Goal: Information Seeking & Learning: Learn about a topic

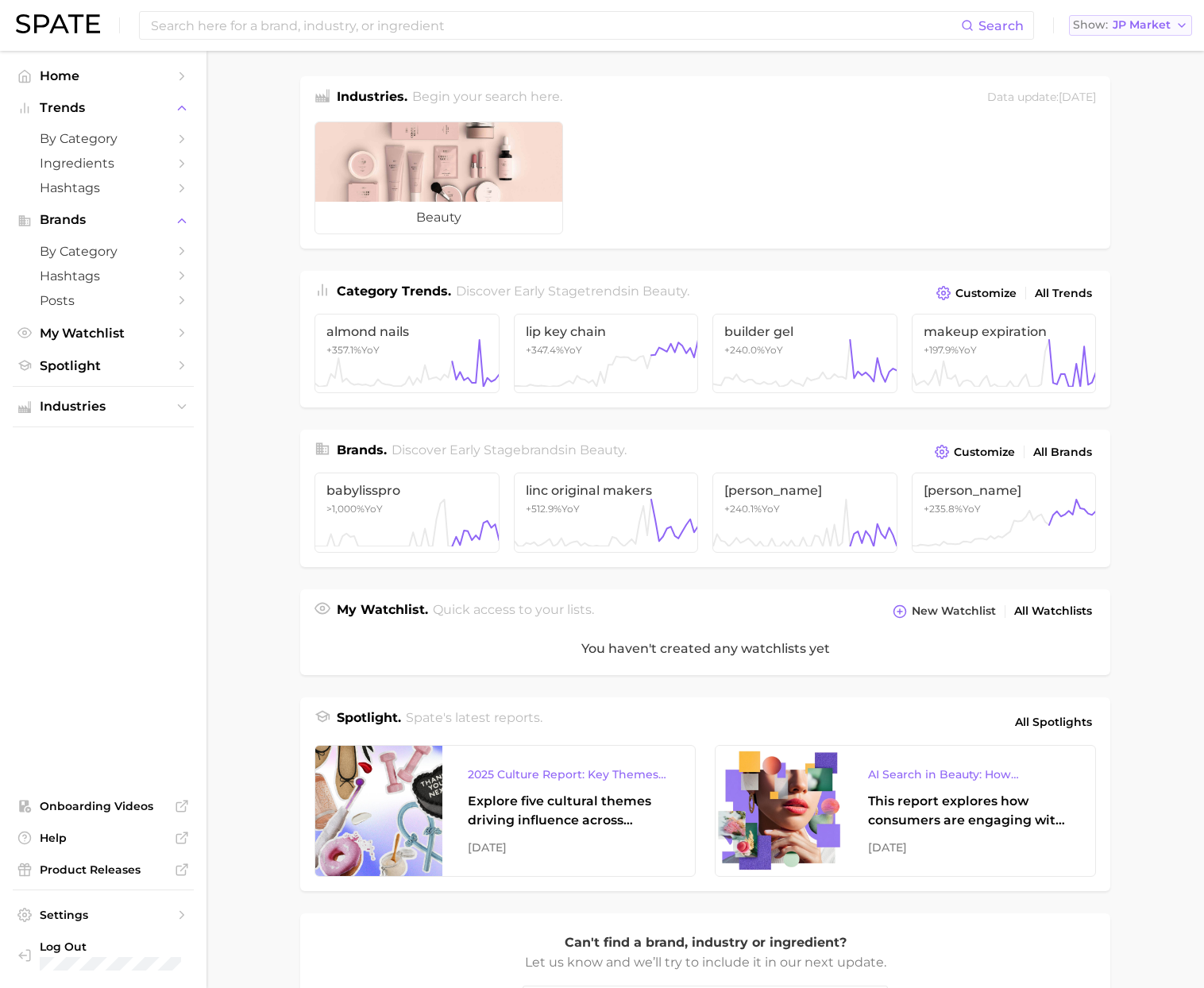
click at [1134, 22] on span "JP Market" at bounding box center [1141, 25] width 58 height 8
drag, startPoint x: 1132, startPoint y: 47, endPoint x: 980, endPoint y: 46, distance: 152.0
click at [1132, 48] on span "[GEOGRAPHIC_DATA]" at bounding box center [1138, 51] width 123 height 13
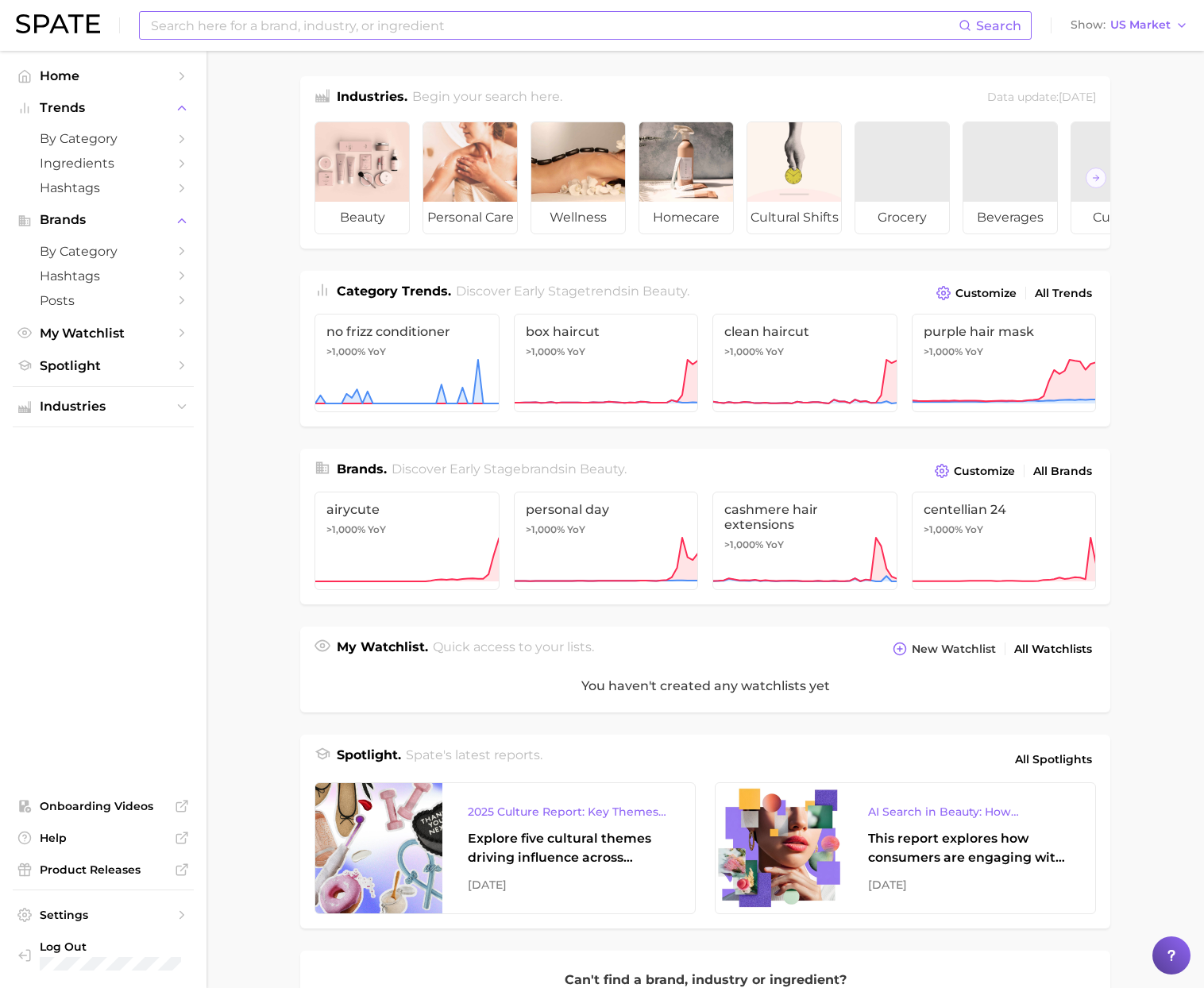
click at [543, 21] on input at bounding box center [553, 25] width 809 height 27
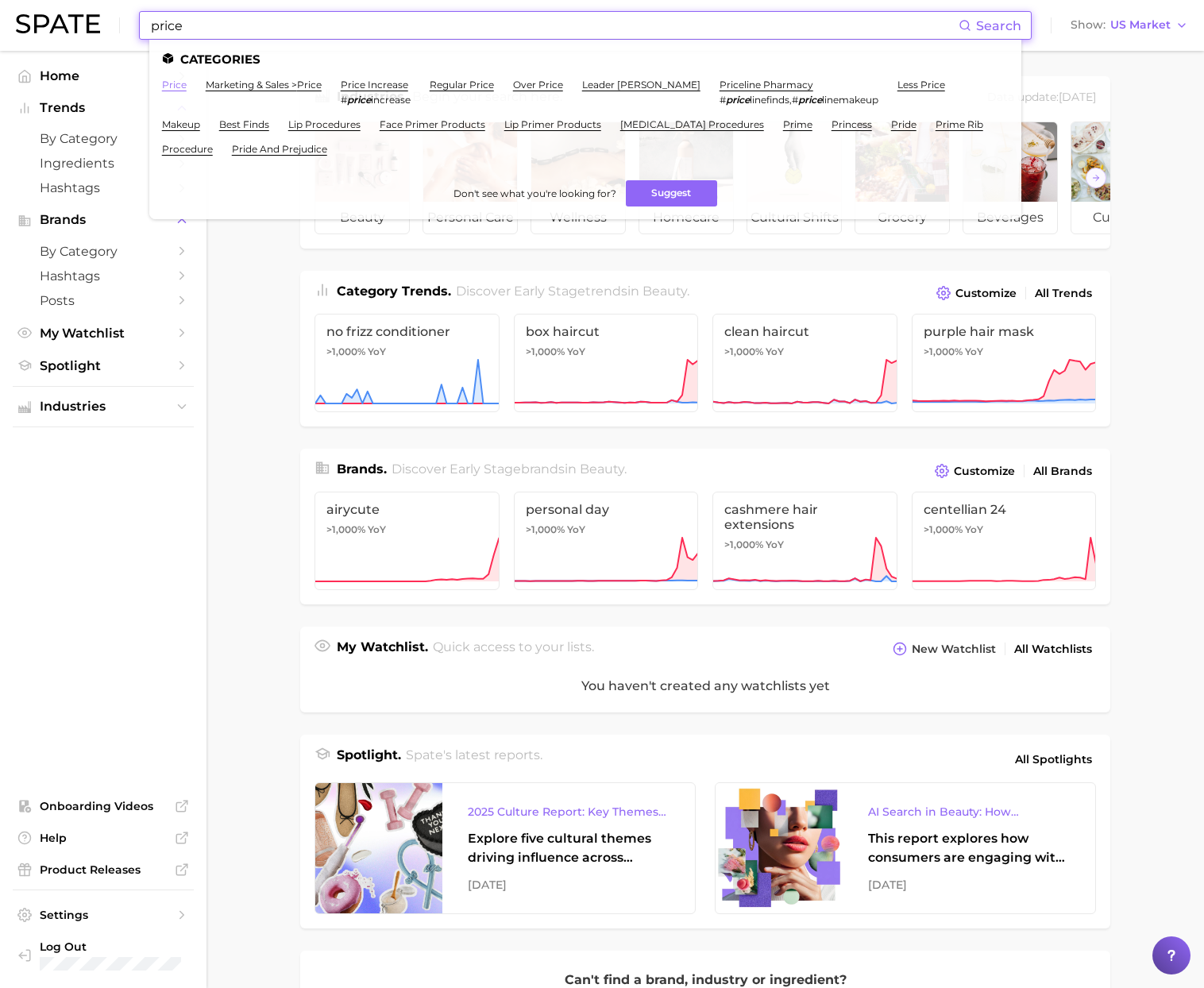
type input "price"
click at [177, 87] on link "price" at bounding box center [174, 84] width 24 height 12
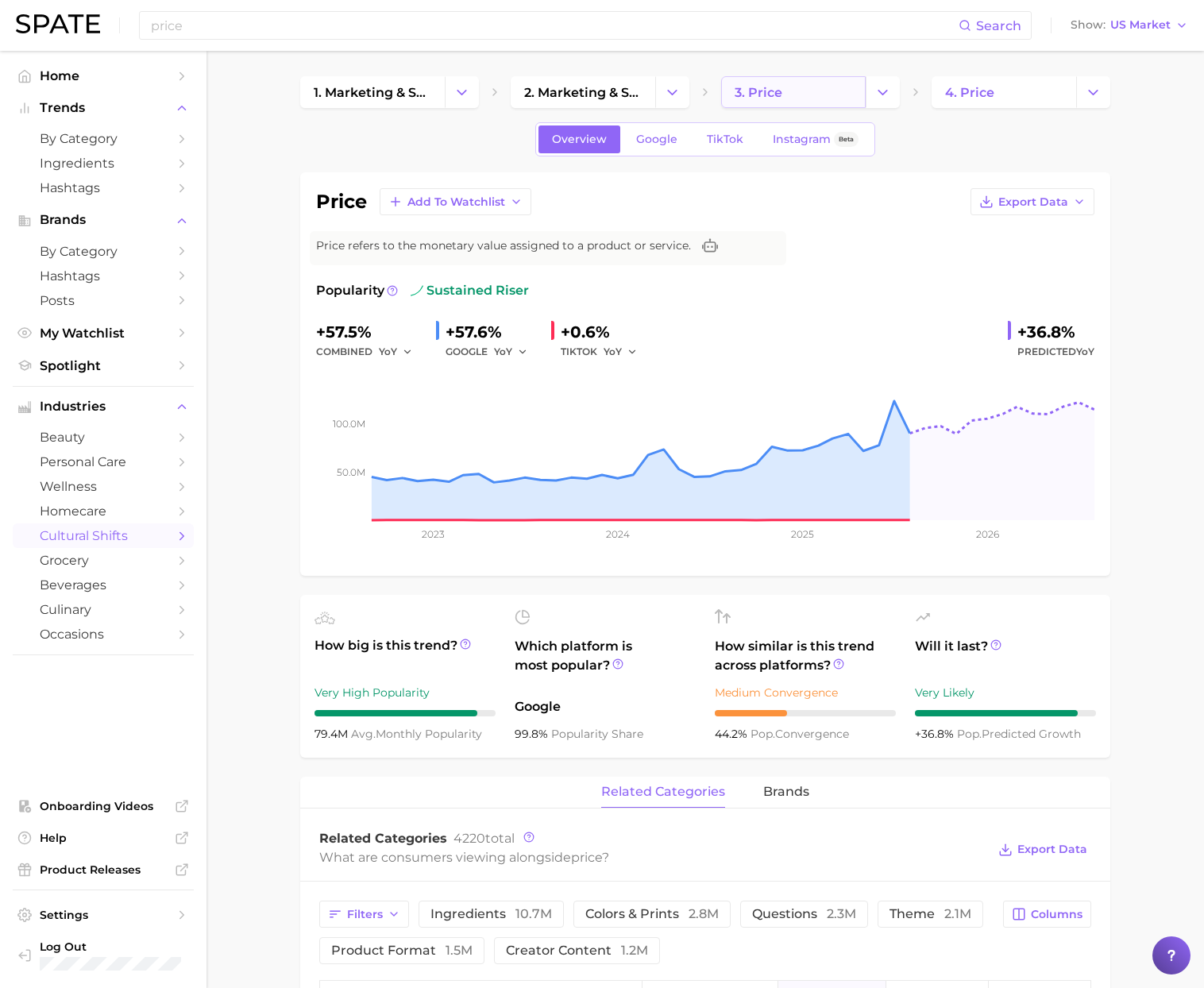
click at [789, 92] on link "3. price" at bounding box center [793, 92] width 145 height 32
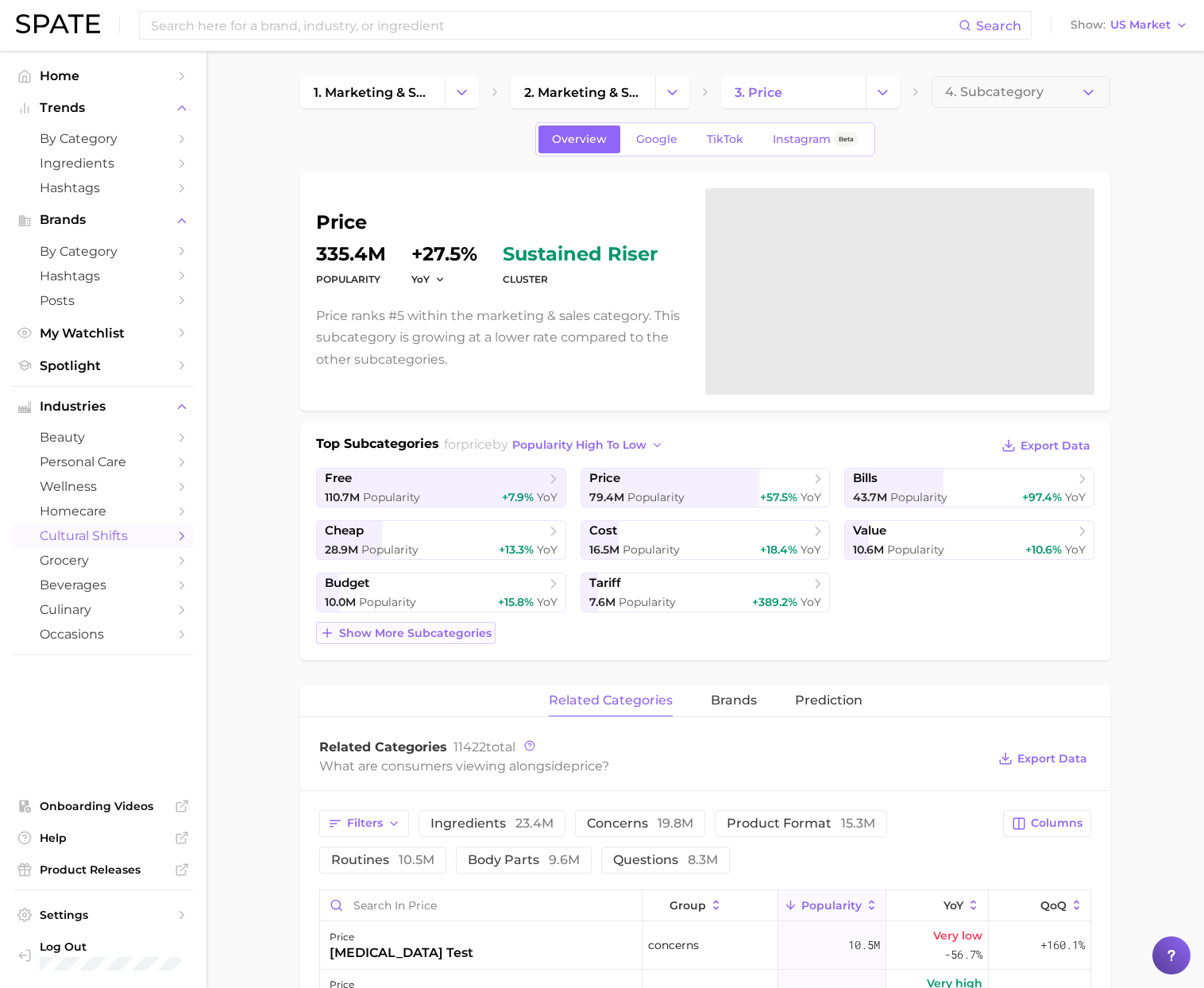
click at [400, 637] on span "Show more subcategories" at bounding box center [415, 633] width 152 height 13
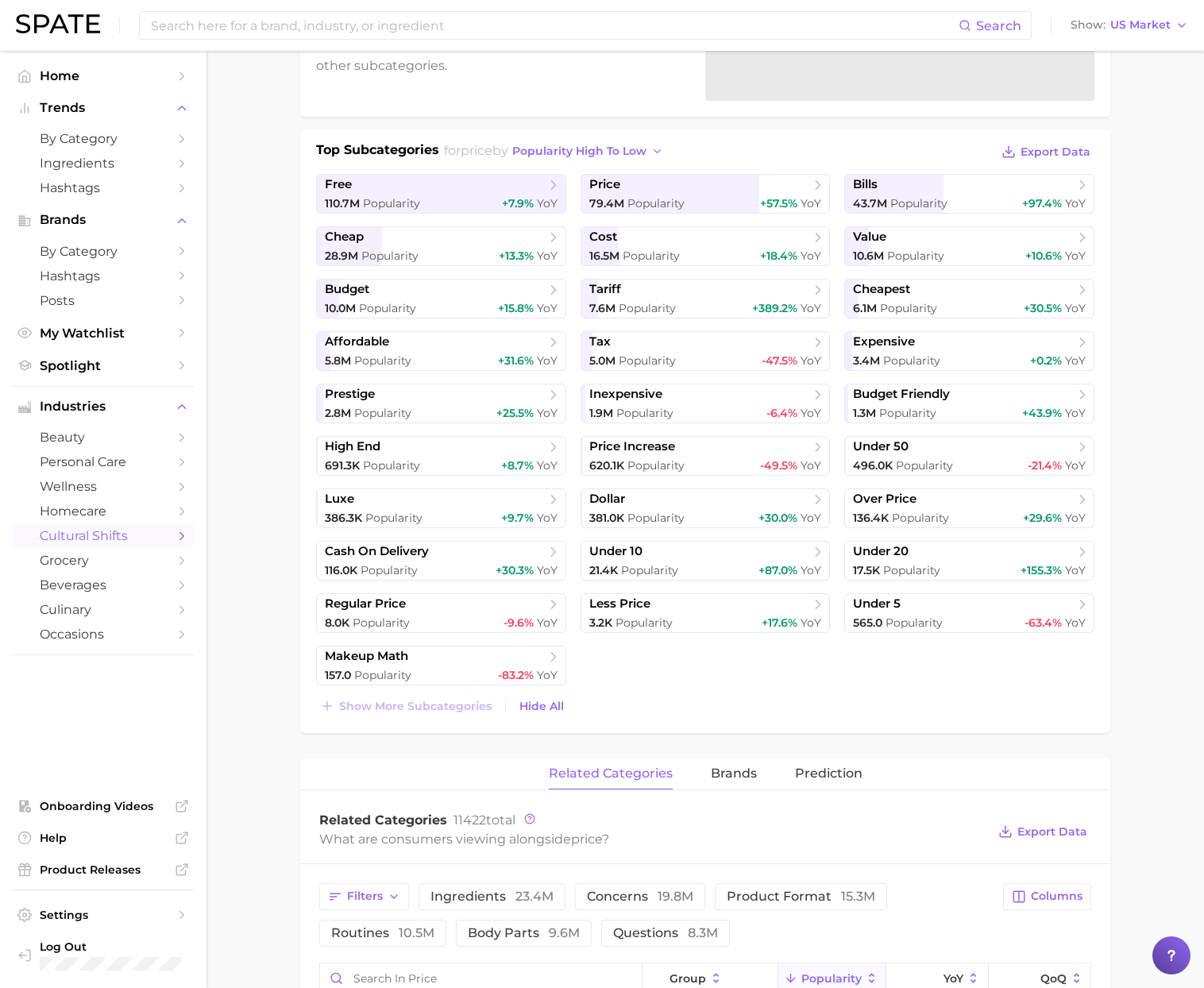
scroll to position [295, 0]
click at [335, 25] on input at bounding box center [553, 25] width 809 height 27
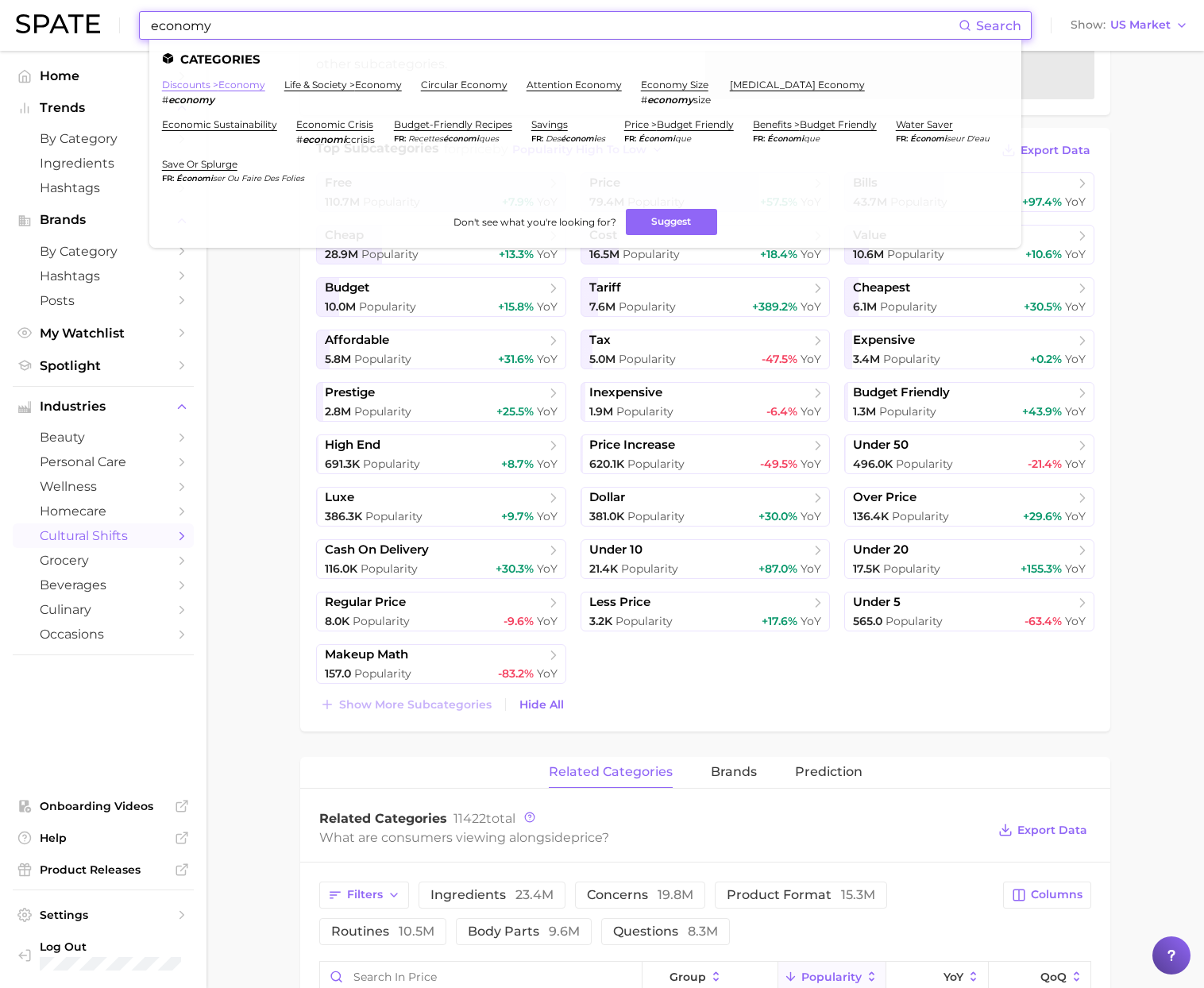
type input "economy"
click at [243, 84] on link "discounts > economy" at bounding box center [213, 84] width 103 height 12
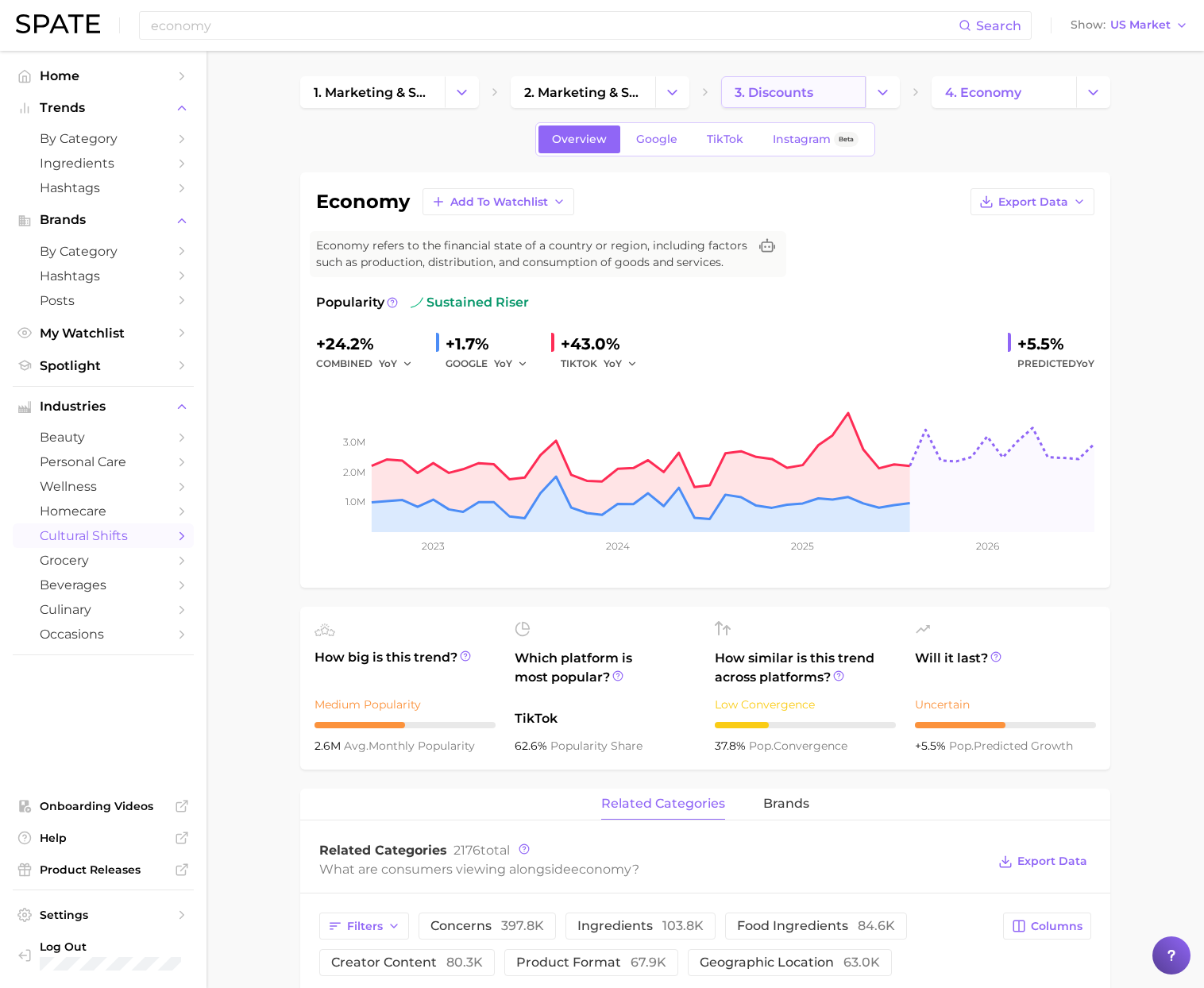
click at [778, 102] on link "3. discounts" at bounding box center [793, 92] width 145 height 32
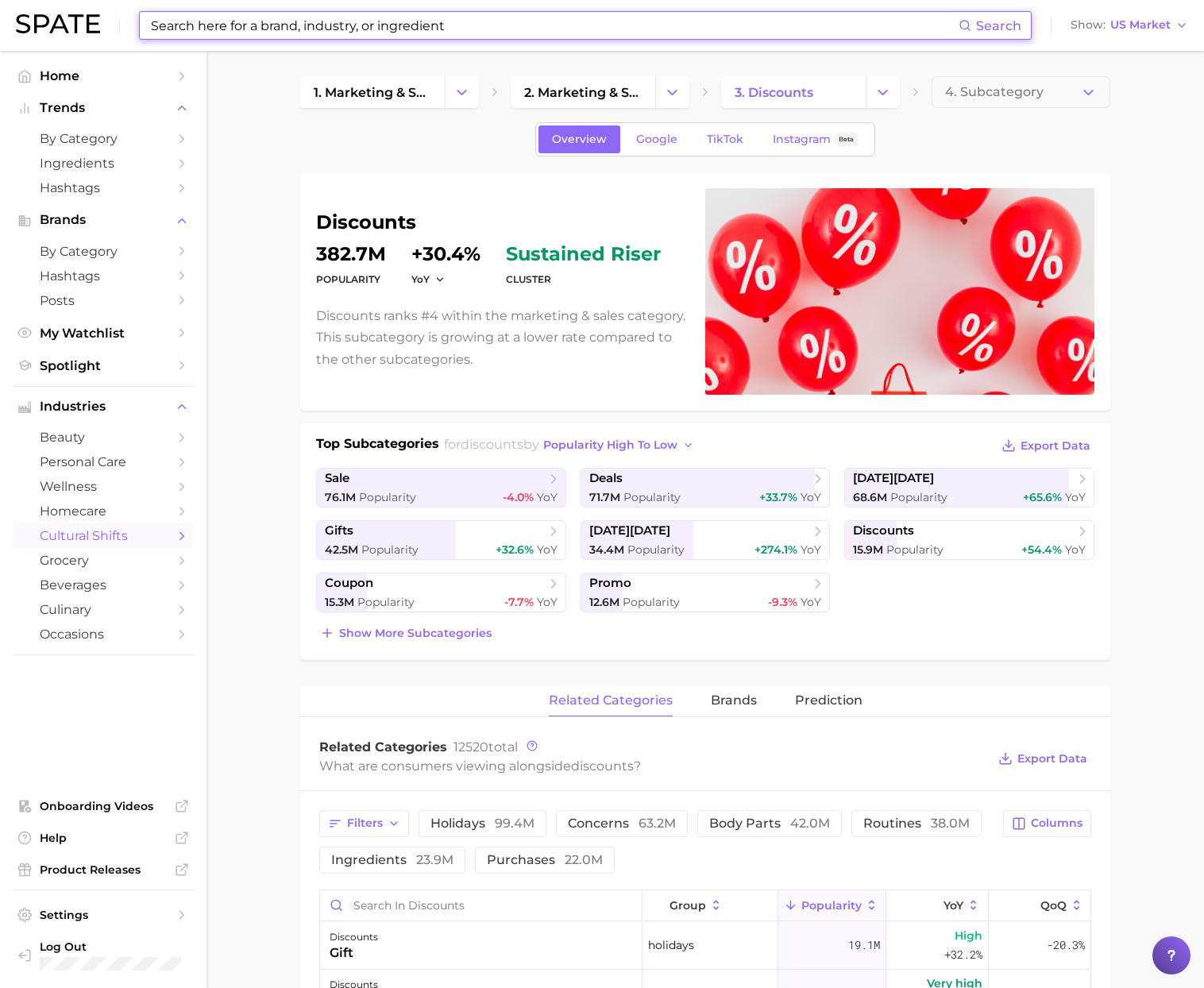
click at [257, 28] on input at bounding box center [553, 25] width 809 height 27
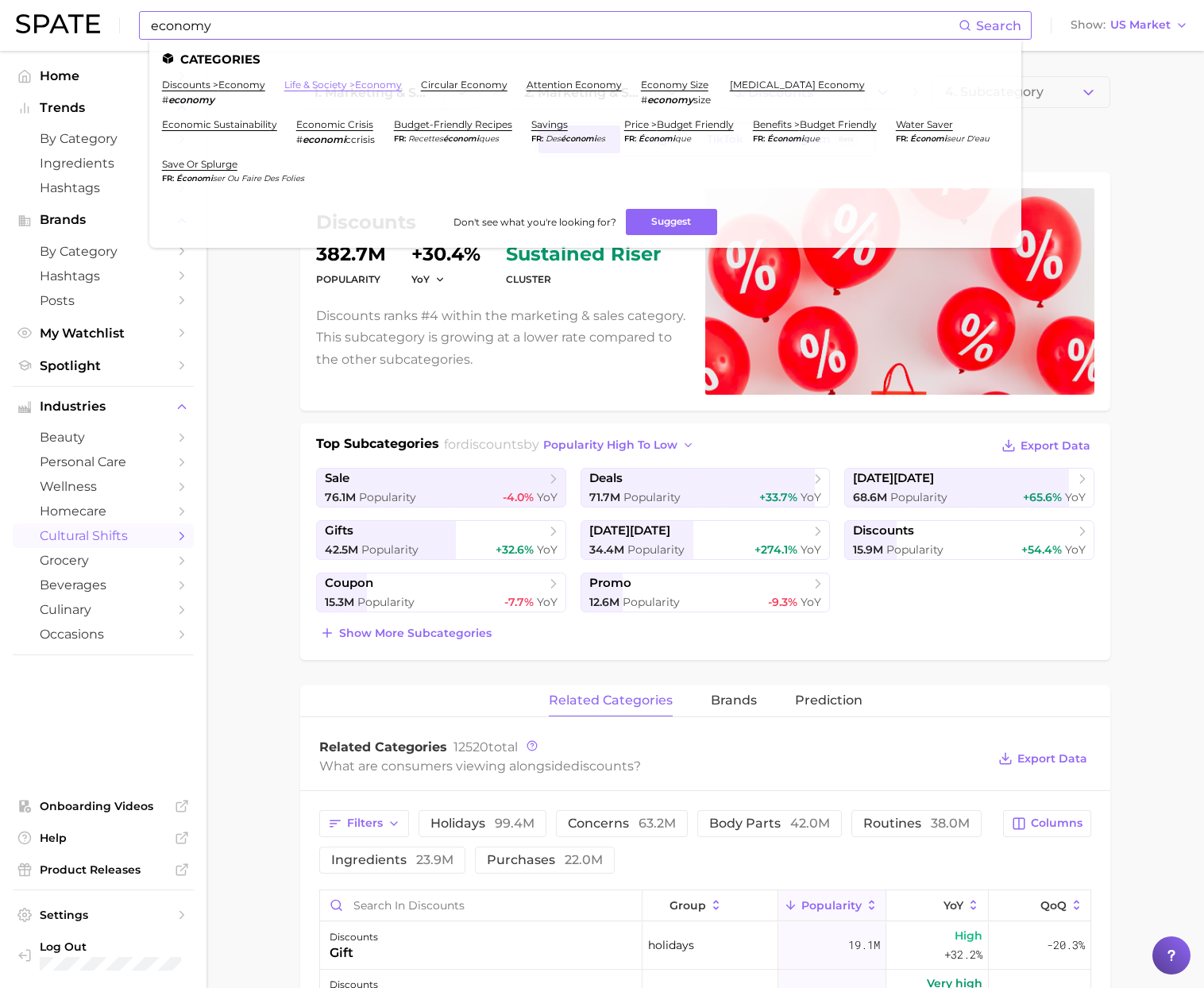
click at [371, 86] on link "life & society > economy" at bounding box center [343, 84] width 118 height 12
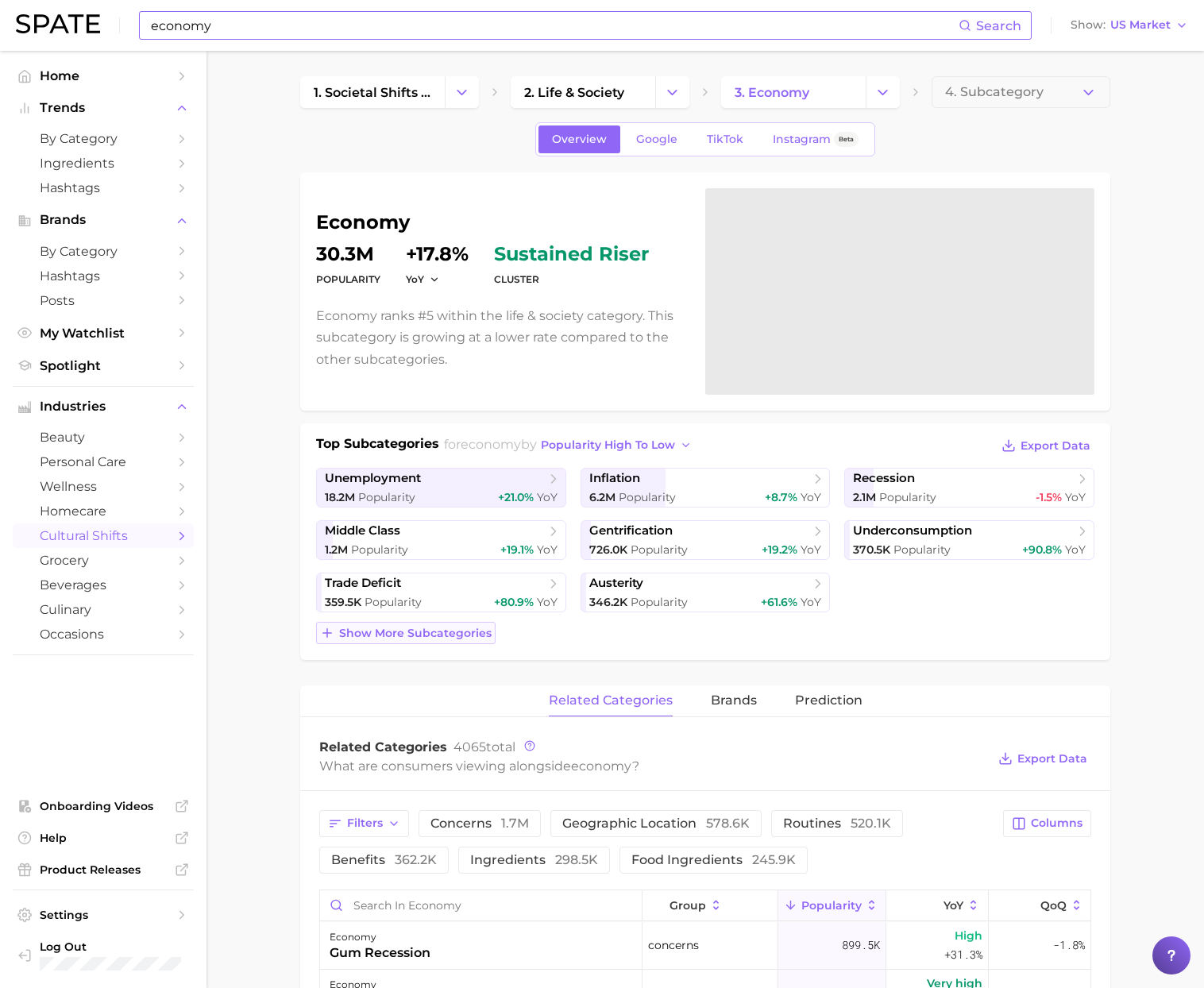
click at [426, 639] on span "Show more subcategories" at bounding box center [415, 633] width 152 height 13
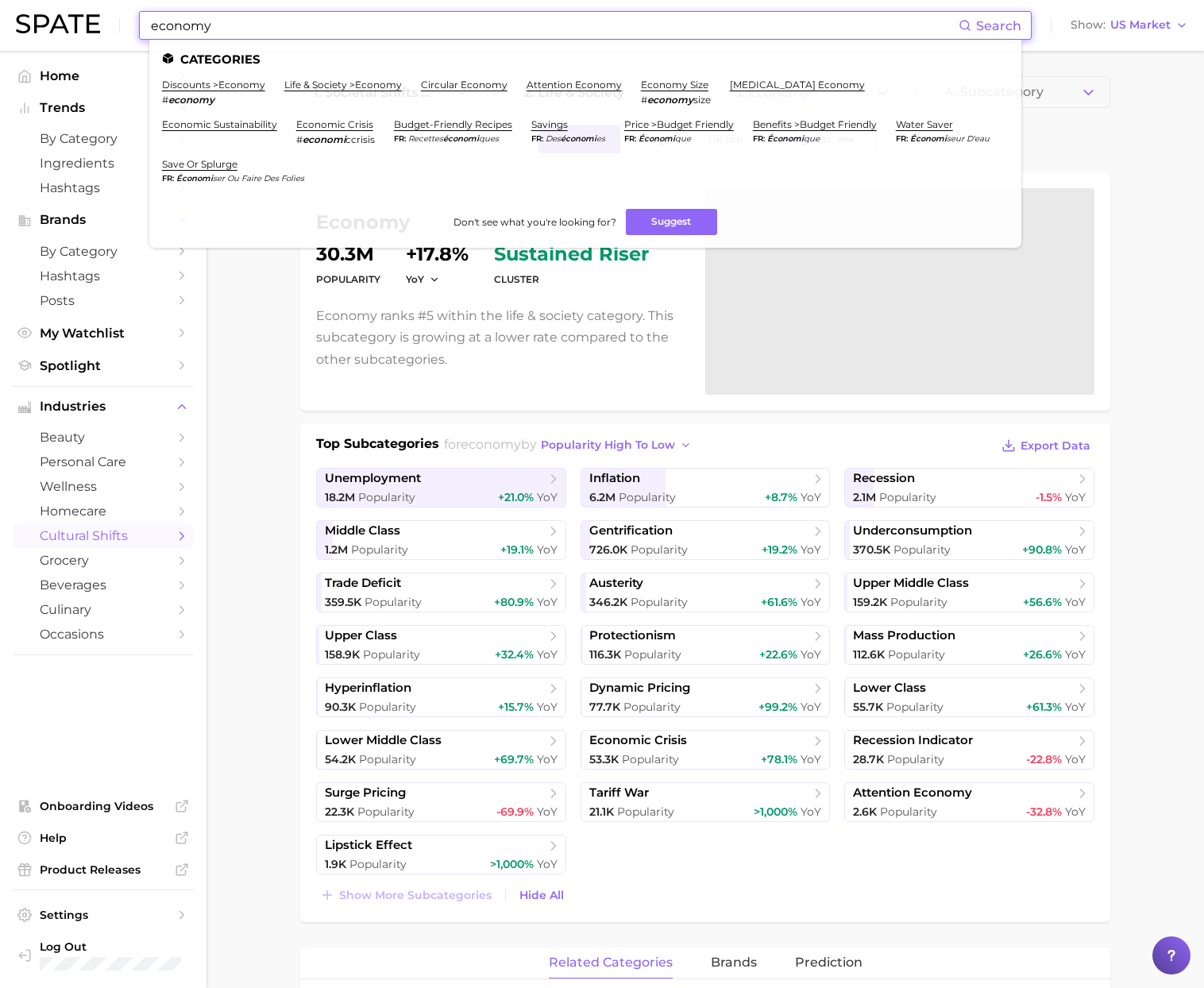
drag, startPoint x: 226, startPoint y: 27, endPoint x: 23, endPoint y: 8, distance: 203.9
click at [23, 8] on div "economy Search Categories discounts > economy # economy life & society > econom…" at bounding box center [602, 25] width 1172 height 51
paste input "ics"
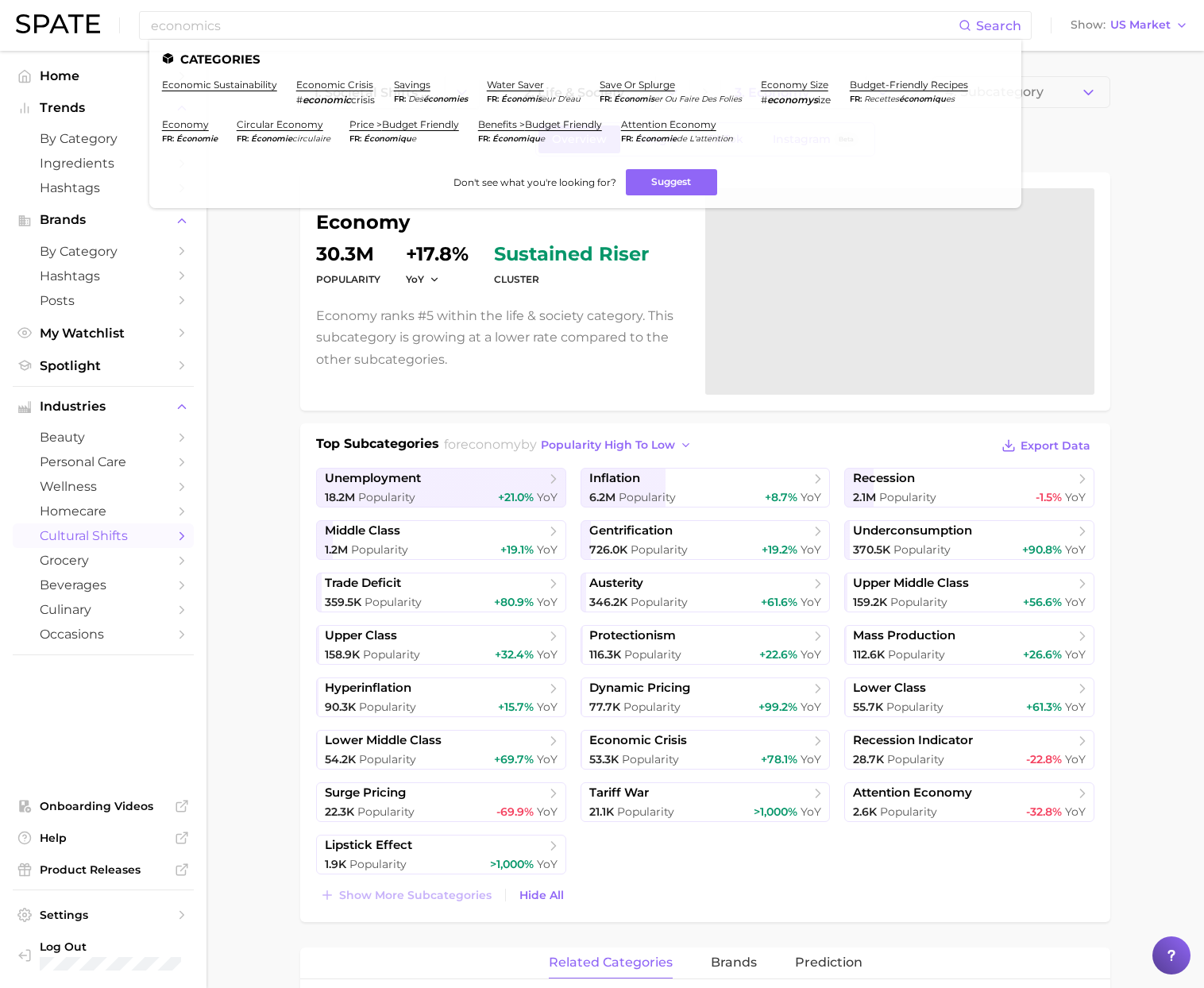
click at [331, 227] on h1 "economy" at bounding box center [501, 222] width 370 height 19
paste input "skincare routine"
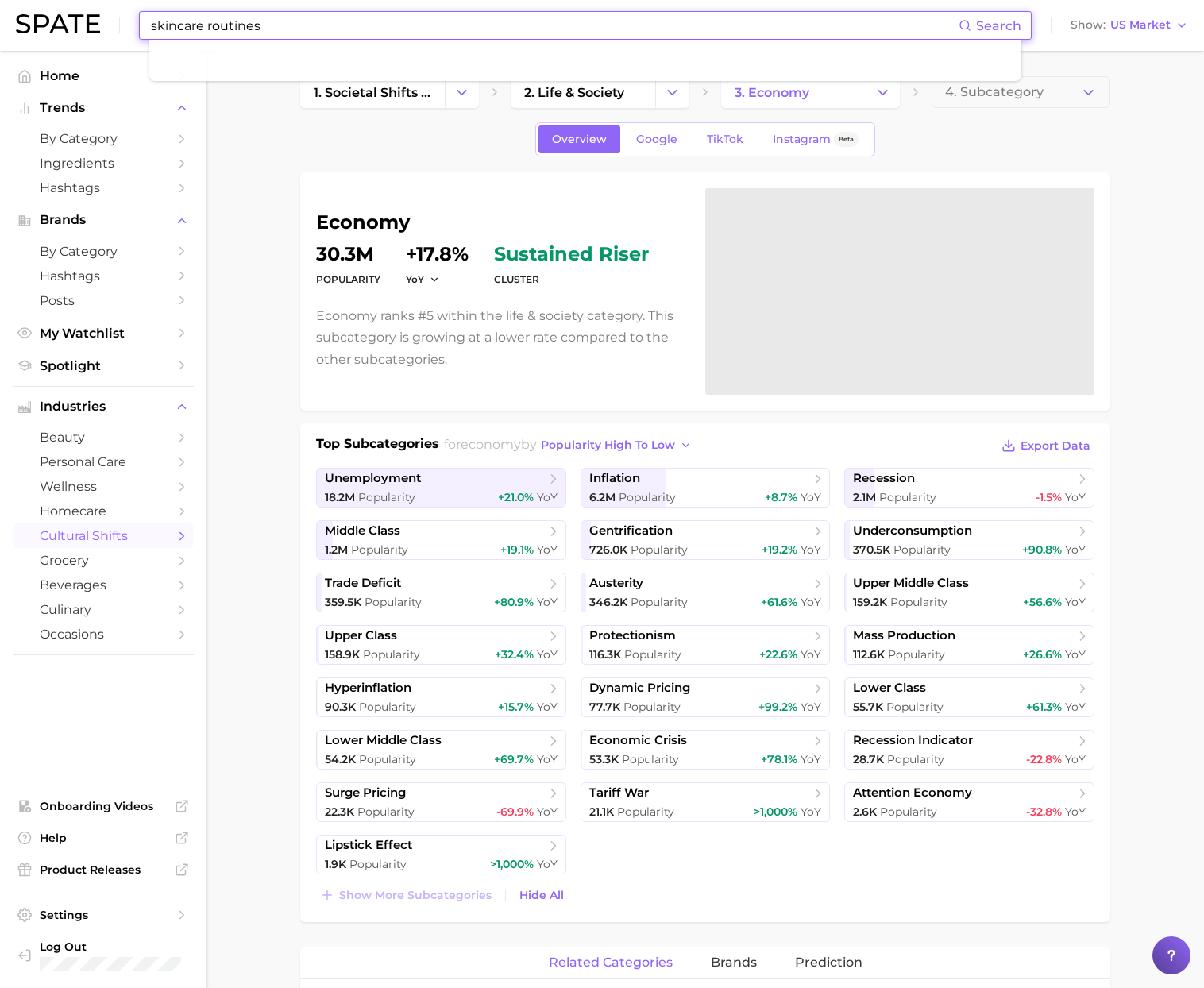
drag, startPoint x: 238, startPoint y: 27, endPoint x: 106, endPoint y: 29, distance: 132.0
click at [106, 29] on div "skincare routines Search Show US Market" at bounding box center [602, 25] width 1172 height 51
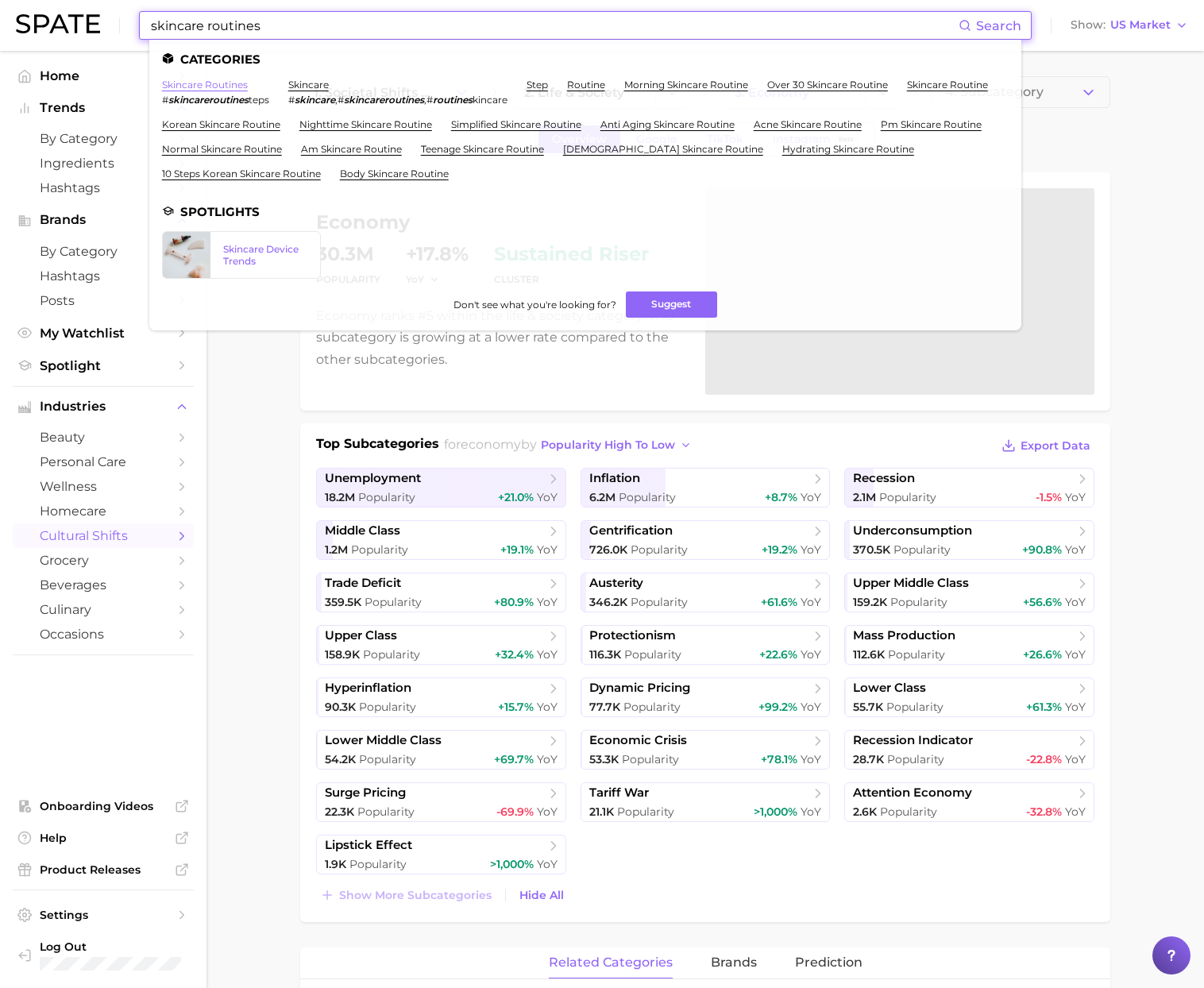
type input "skincare routines"
click at [221, 86] on link "skincare routines" at bounding box center [205, 84] width 86 height 12
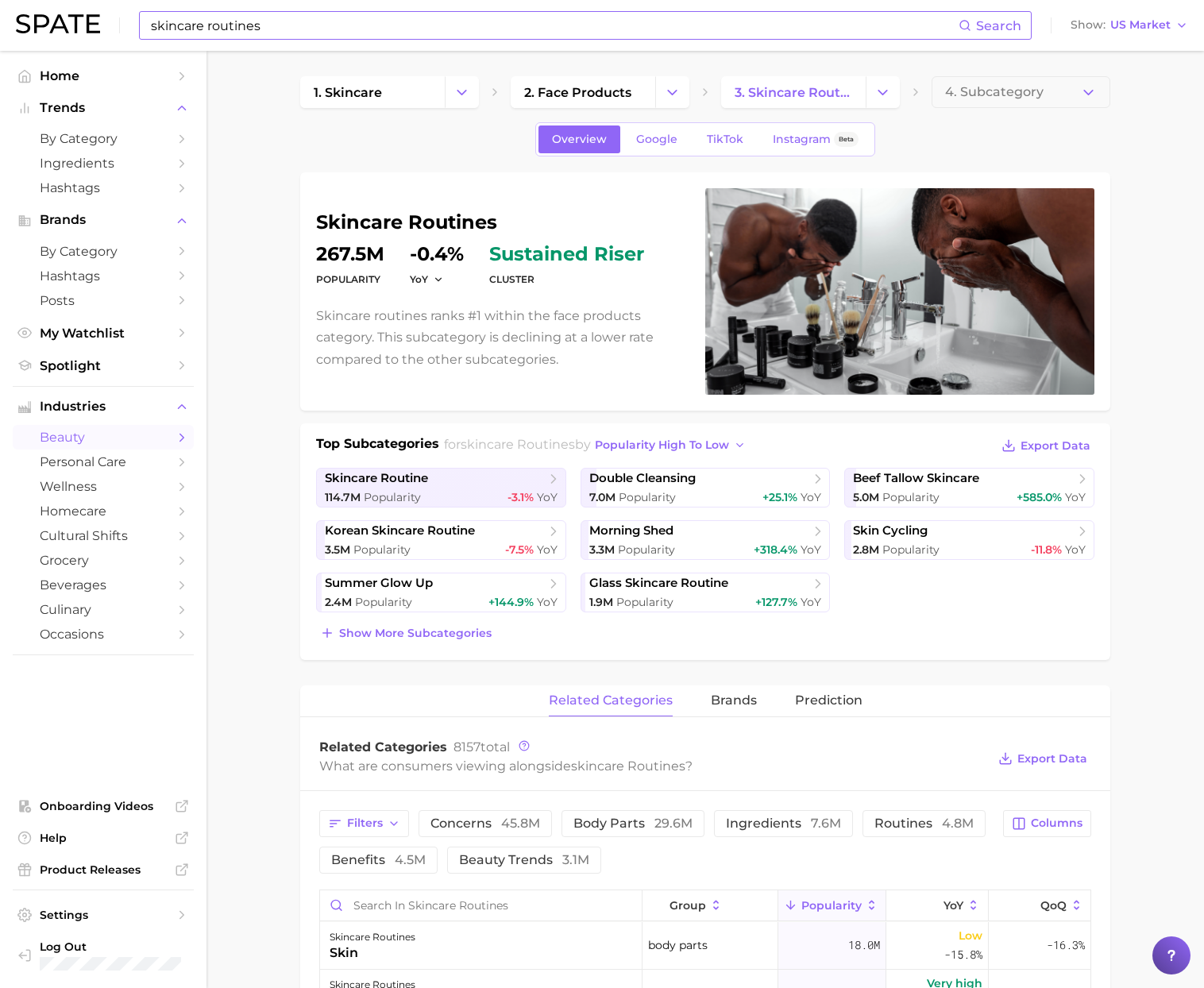
click at [141, 440] on span "beauty" at bounding box center [103, 438] width 127 height 15
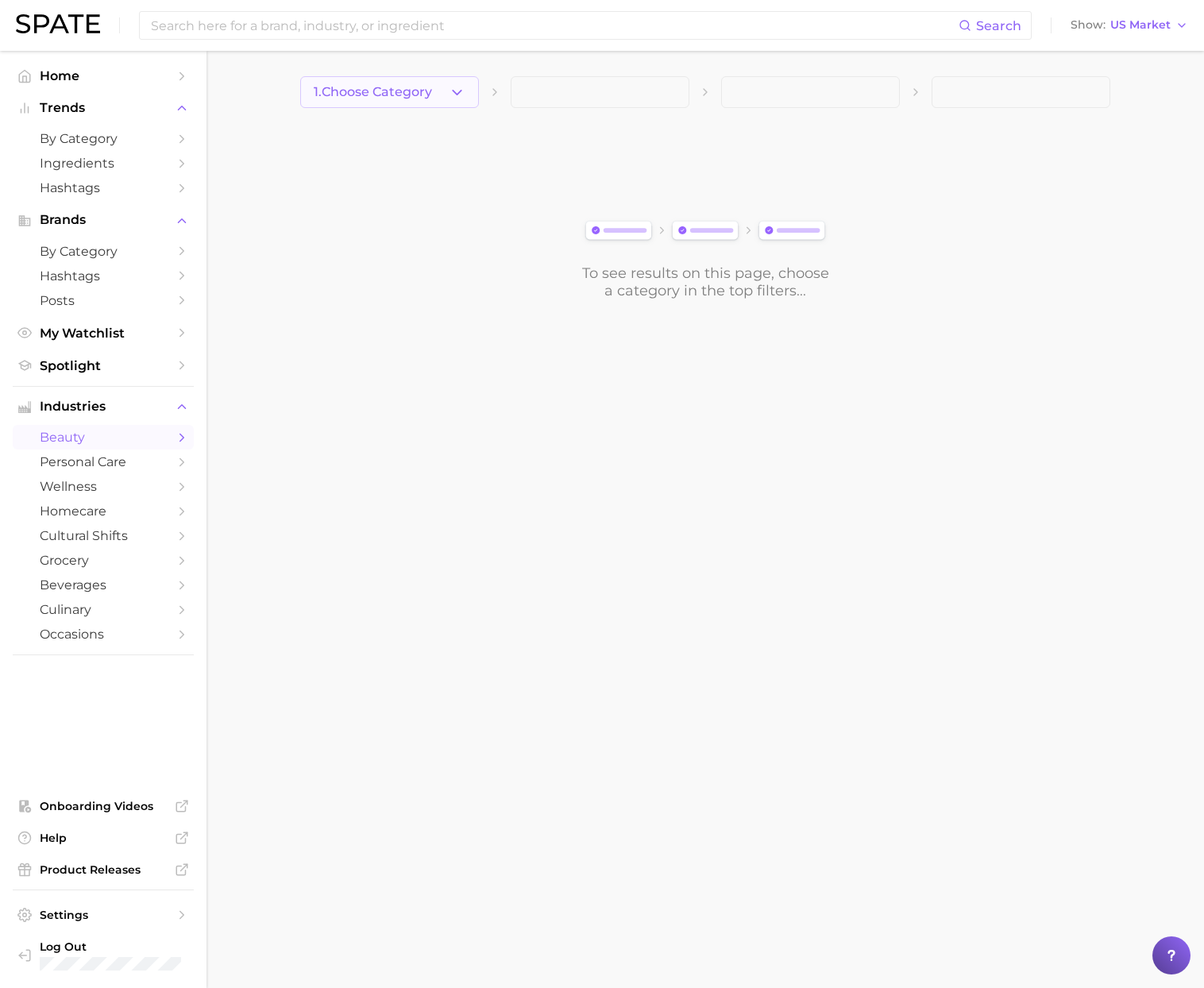
click at [405, 96] on span "1. Choose Category" at bounding box center [372, 92] width 118 height 14
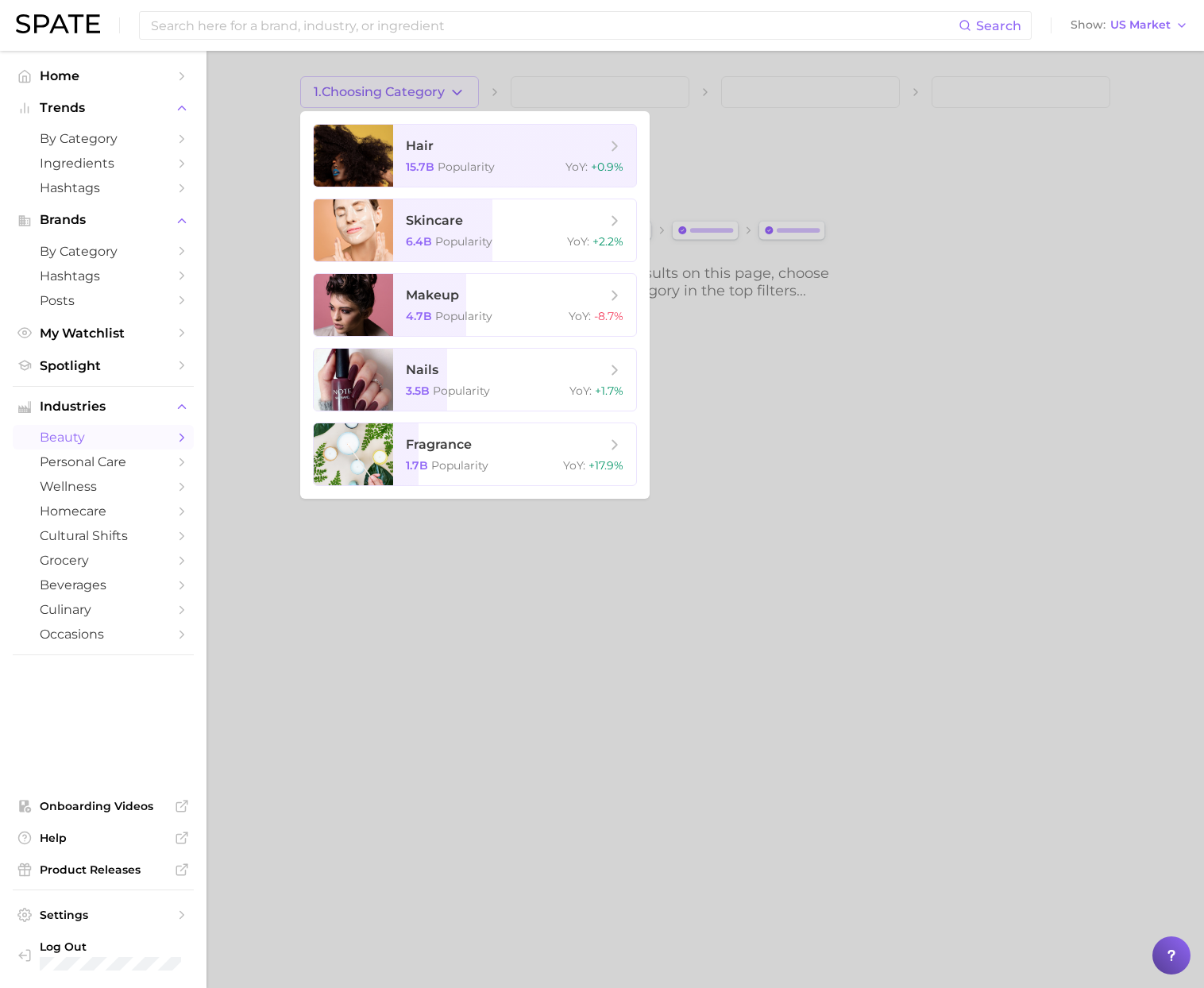
click at [259, 212] on div at bounding box center [602, 494] width 1204 height 988
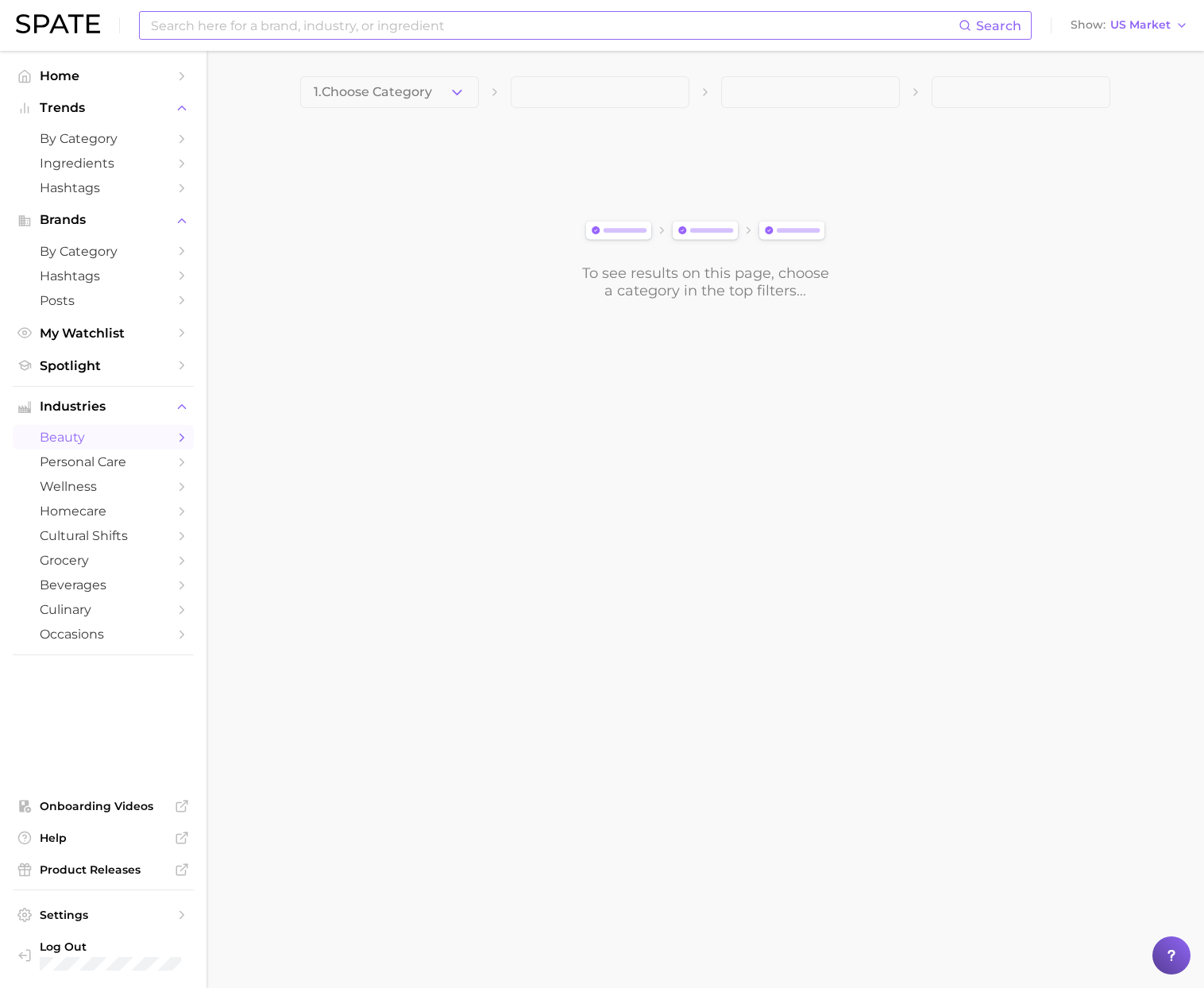
click at [237, 28] on input at bounding box center [553, 25] width 809 height 27
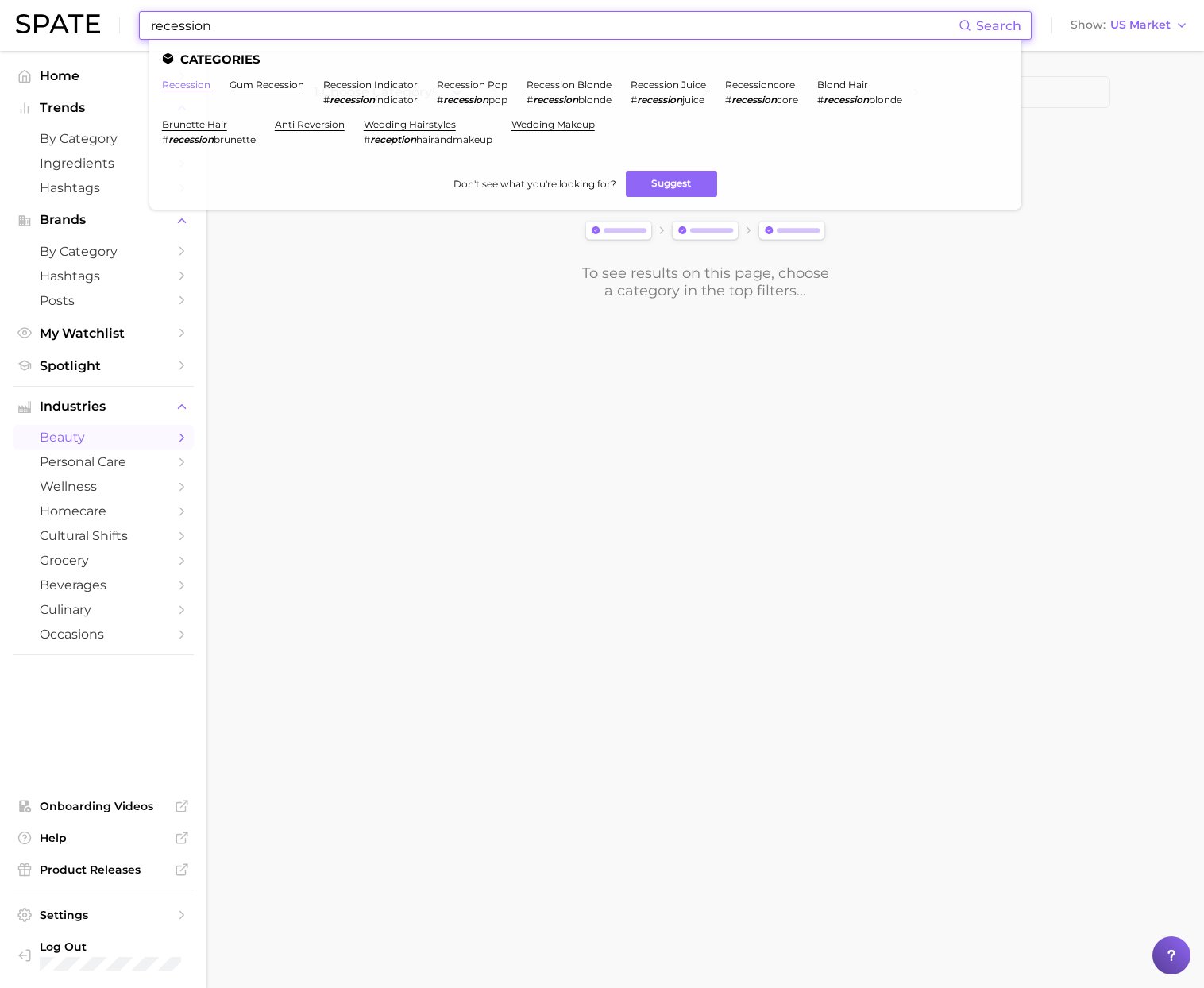
type input "recession"
click at [172, 84] on link "recession" at bounding box center [187, 84] width 49 height 12
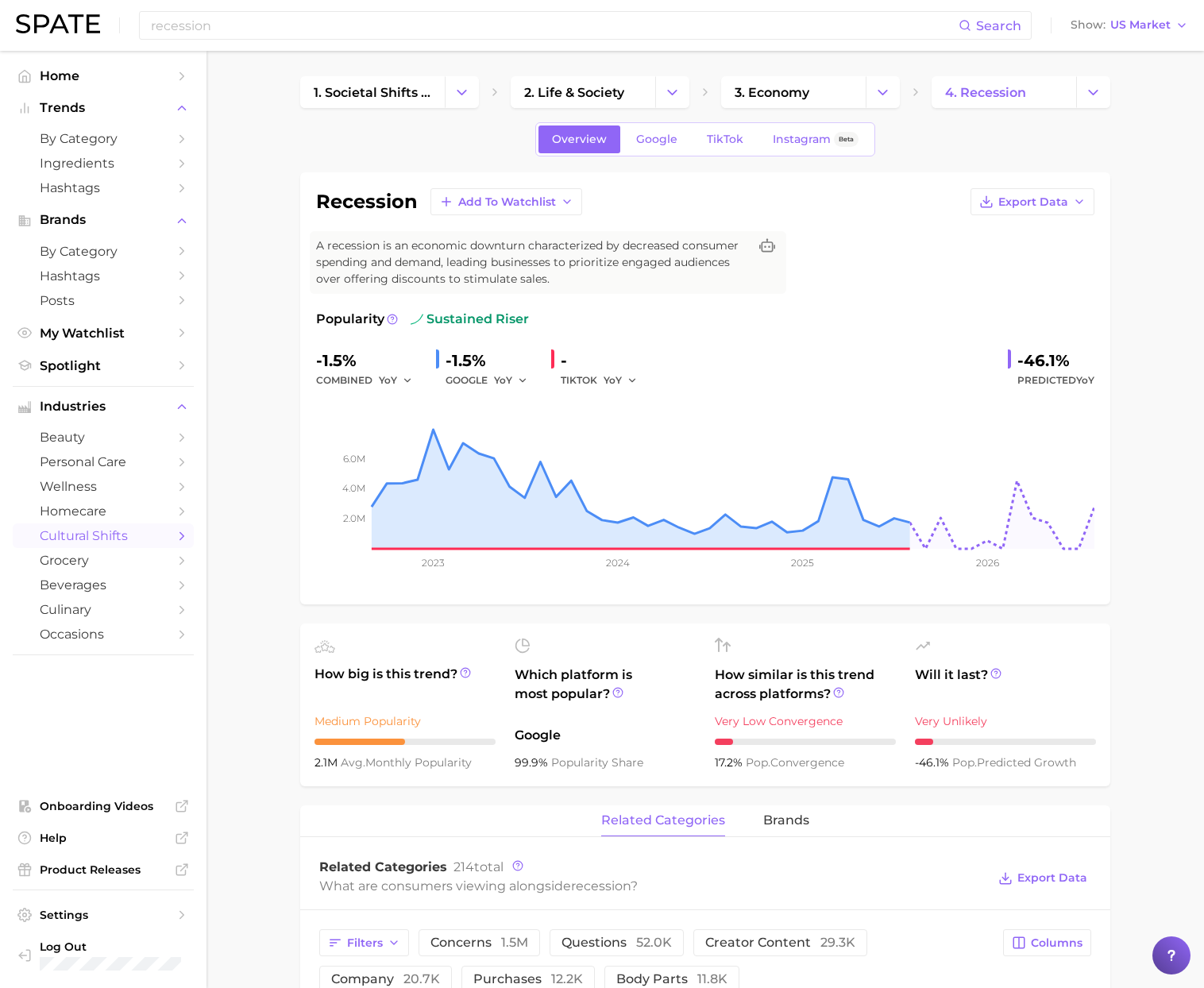
click at [644, 124] on div "Overview Google TikTok Instagram Beta" at bounding box center [705, 139] width 340 height 34
click at [644, 135] on span "Google" at bounding box center [656, 140] width 41 height 13
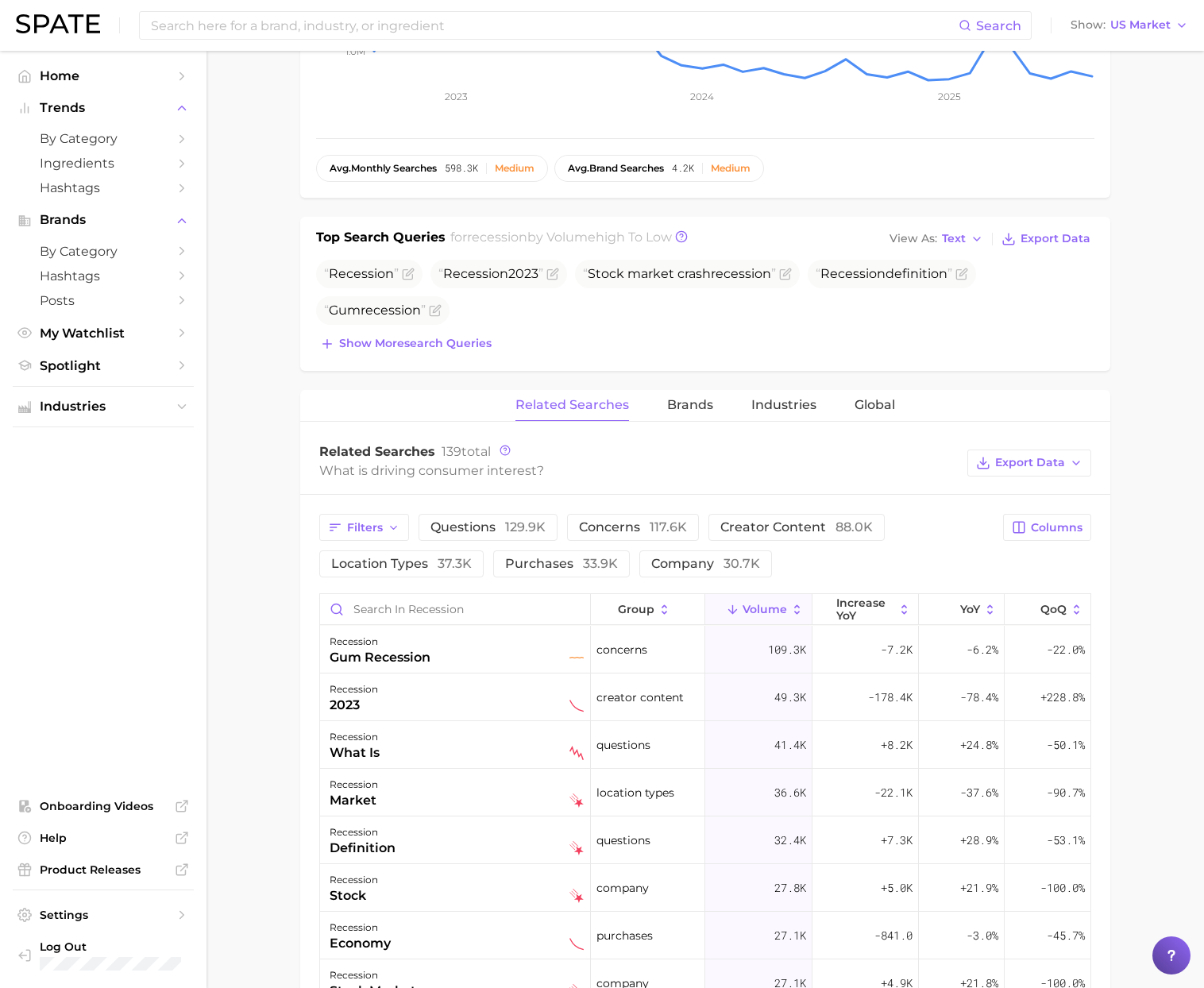
scroll to position [470, 0]
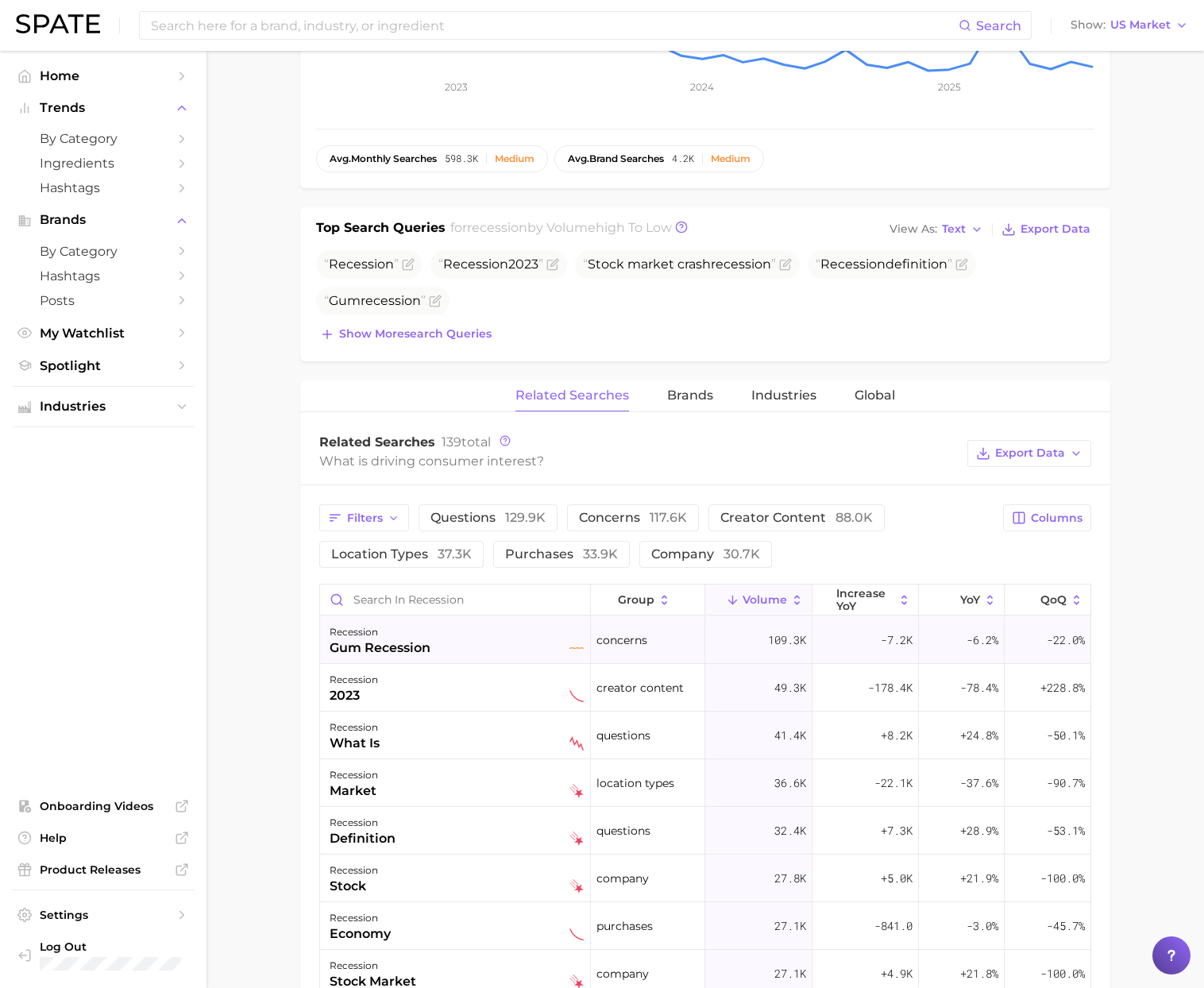
click at [401, 620] on div "recession gum recession" at bounding box center [456, 640] width 271 height 48
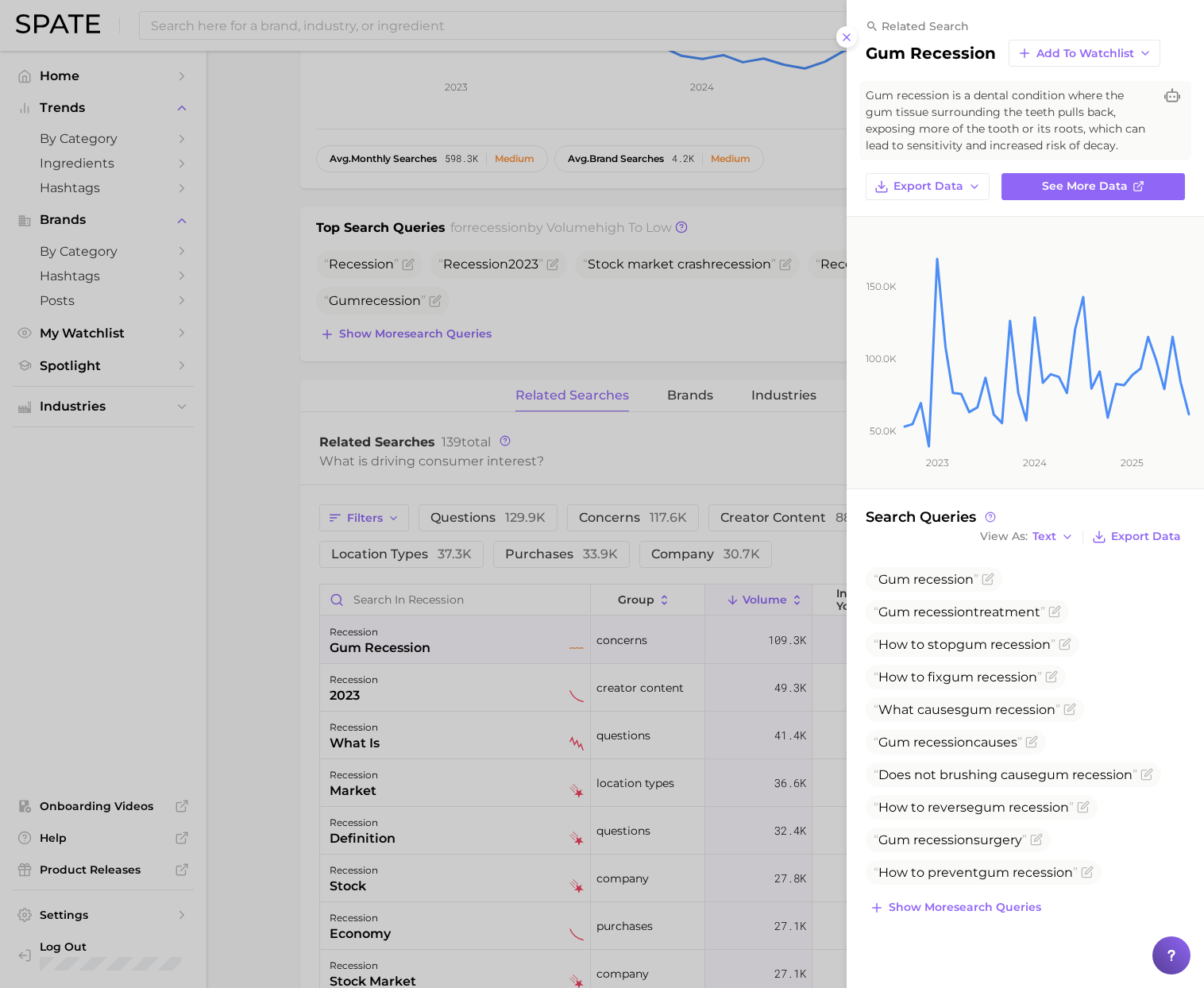
drag, startPoint x: 483, startPoint y: 581, endPoint x: 476, endPoint y: 595, distance: 15.7
click at [480, 584] on div at bounding box center [602, 494] width 1204 height 988
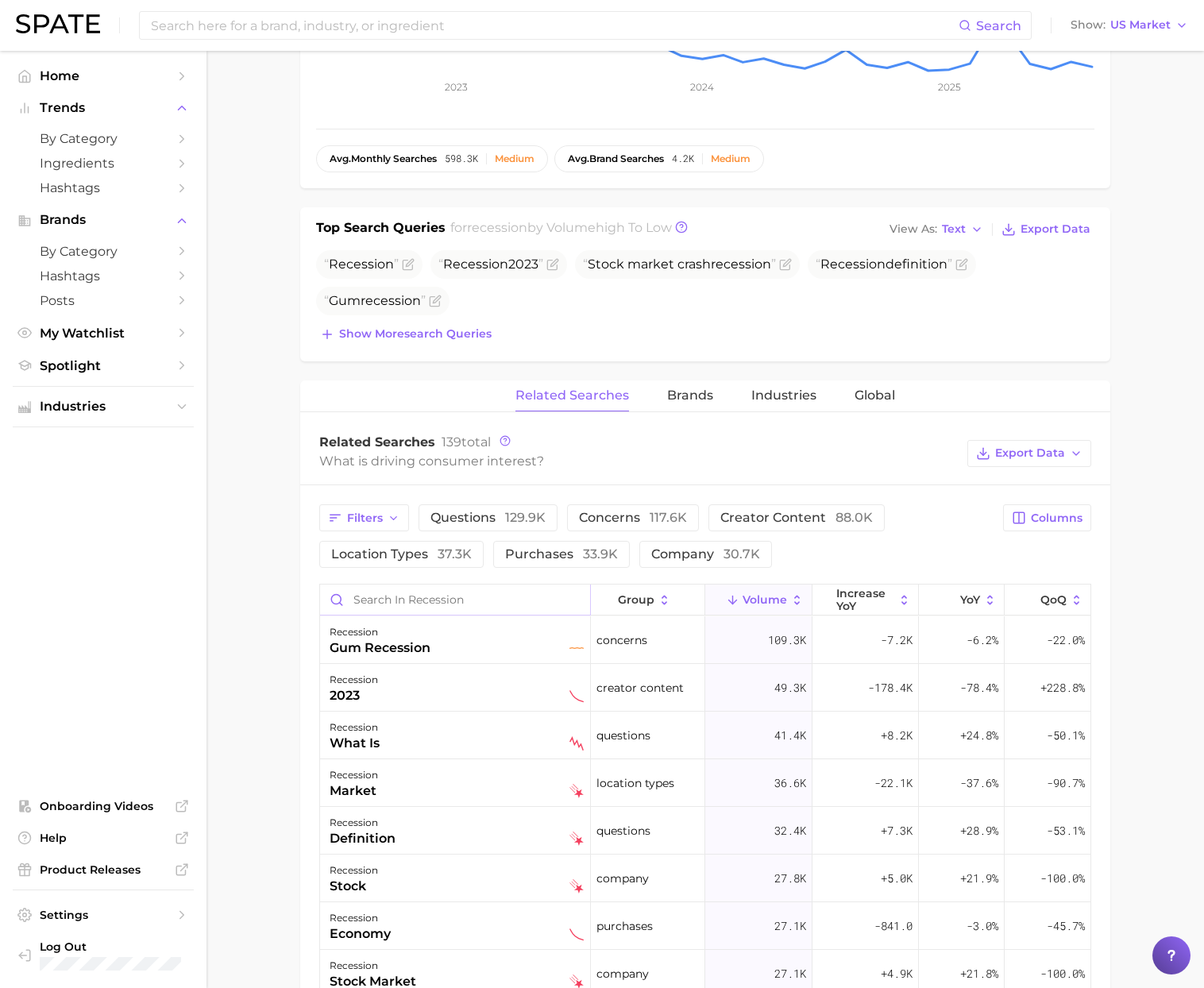
click at [475, 596] on input "Search in recession" at bounding box center [455, 600] width 270 height 30
click at [475, 596] on input "Search in recession" at bounding box center [455, 600] width 270 height 30
click at [453, 634] on div "recession gum recession" at bounding box center [457, 640] width 254 height 35
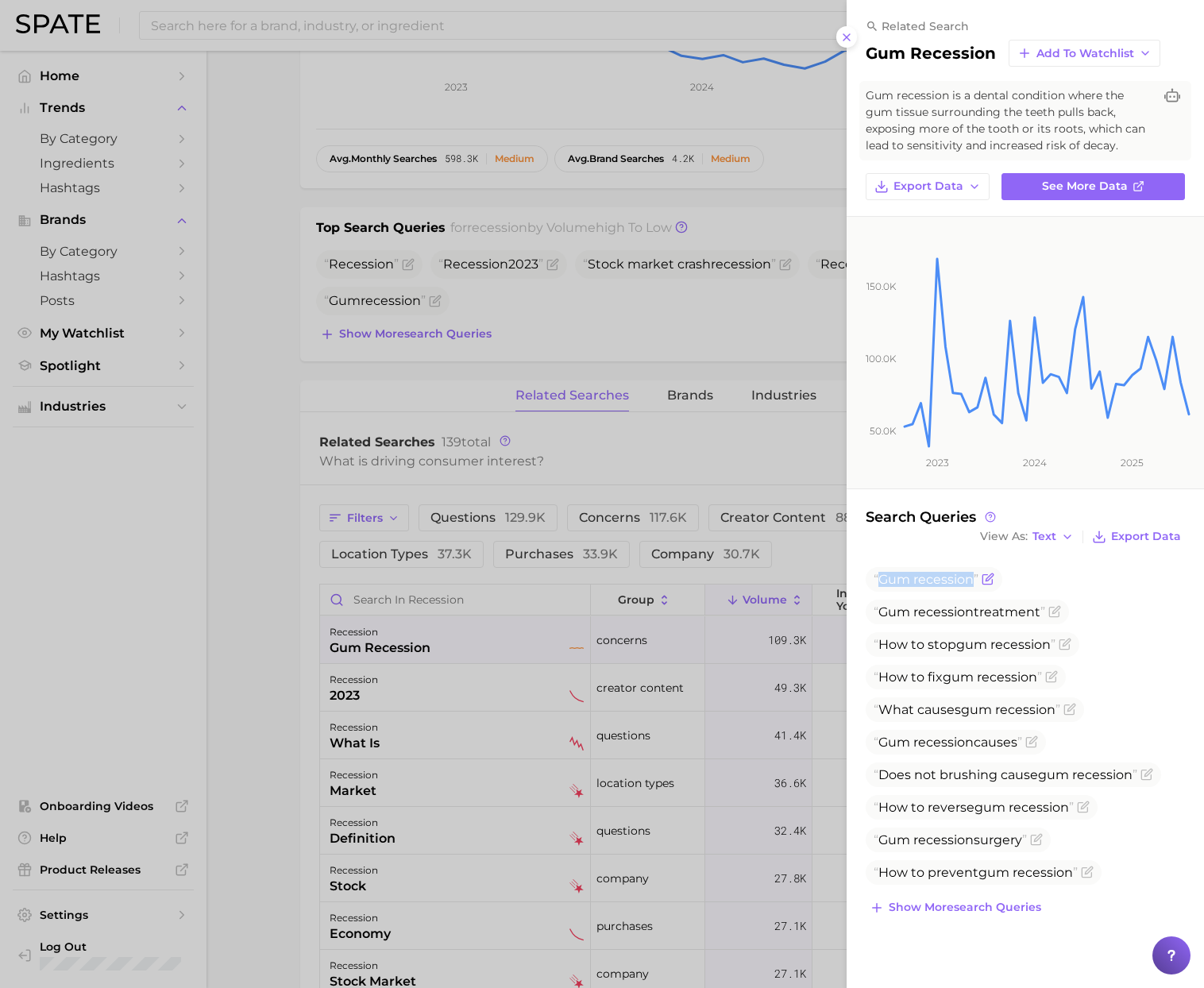
drag, startPoint x: 881, startPoint y: 580, endPoint x: 975, endPoint y: 579, distance: 94.0
click at [975, 579] on span "Gum recession" at bounding box center [925, 580] width 105 height 15
copy span "Gum recession"
click at [469, 596] on div at bounding box center [602, 494] width 1204 height 988
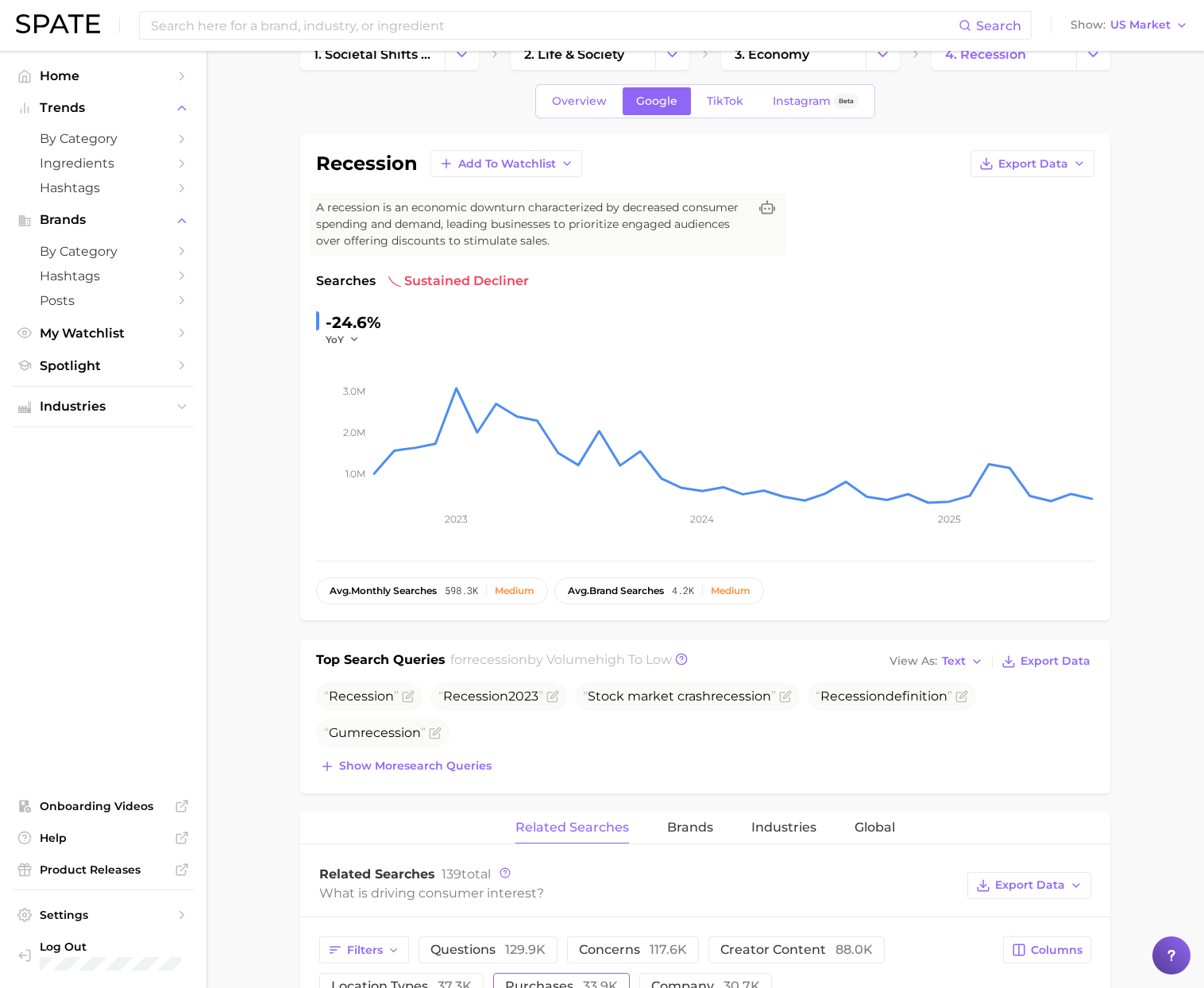
scroll to position [0, 0]
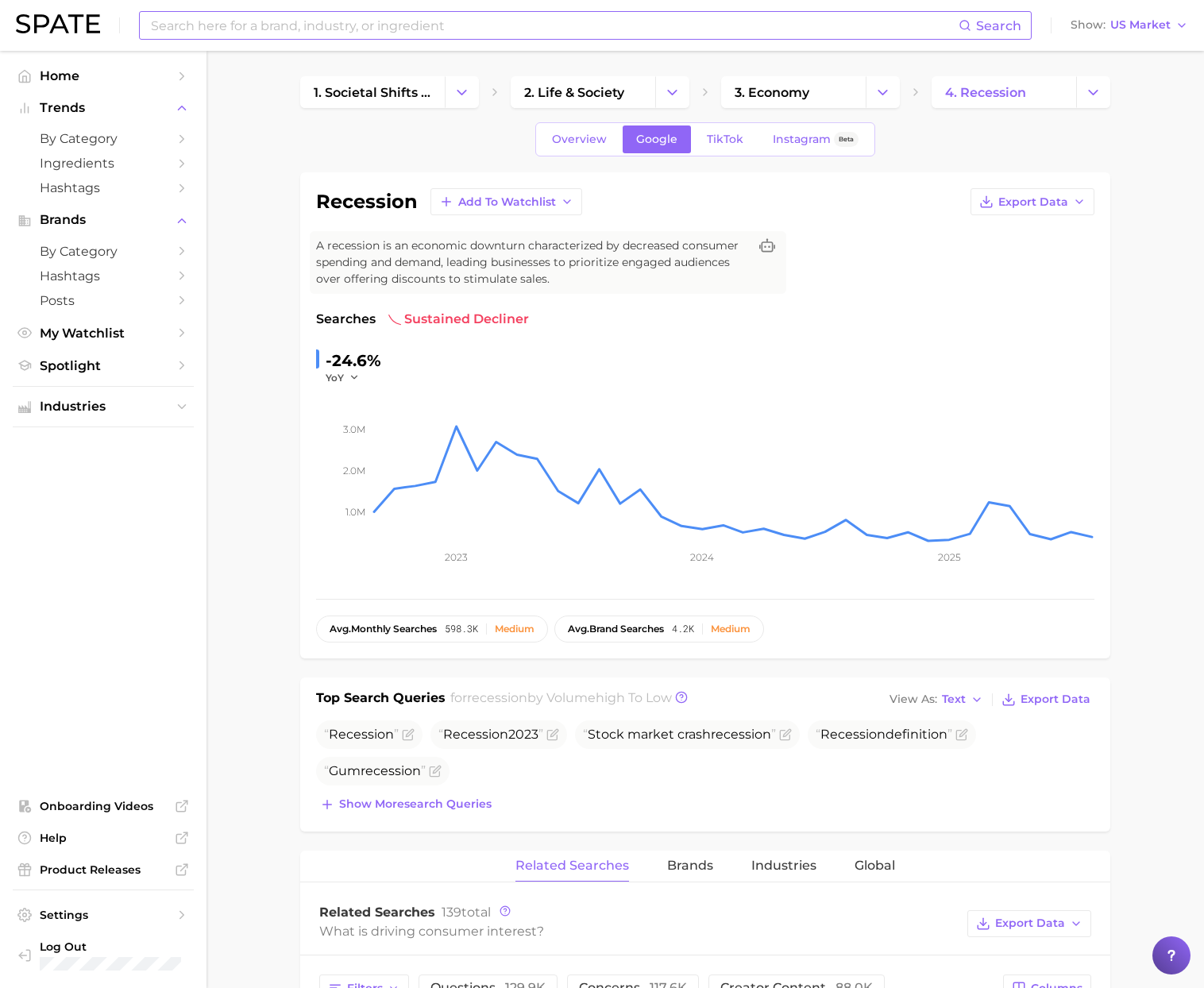
type input "beauty"
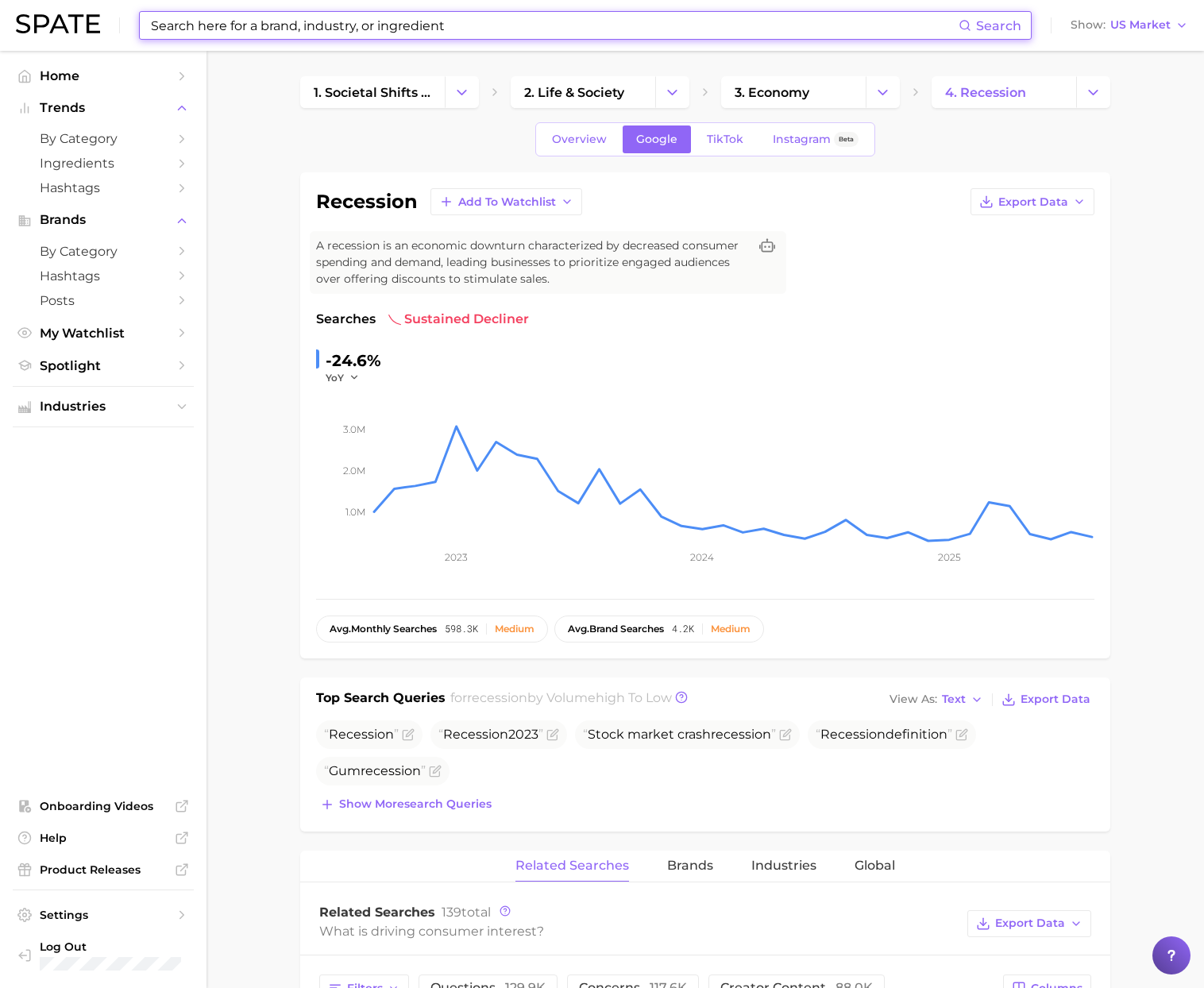
click at [337, 27] on input at bounding box center [553, 25] width 809 height 27
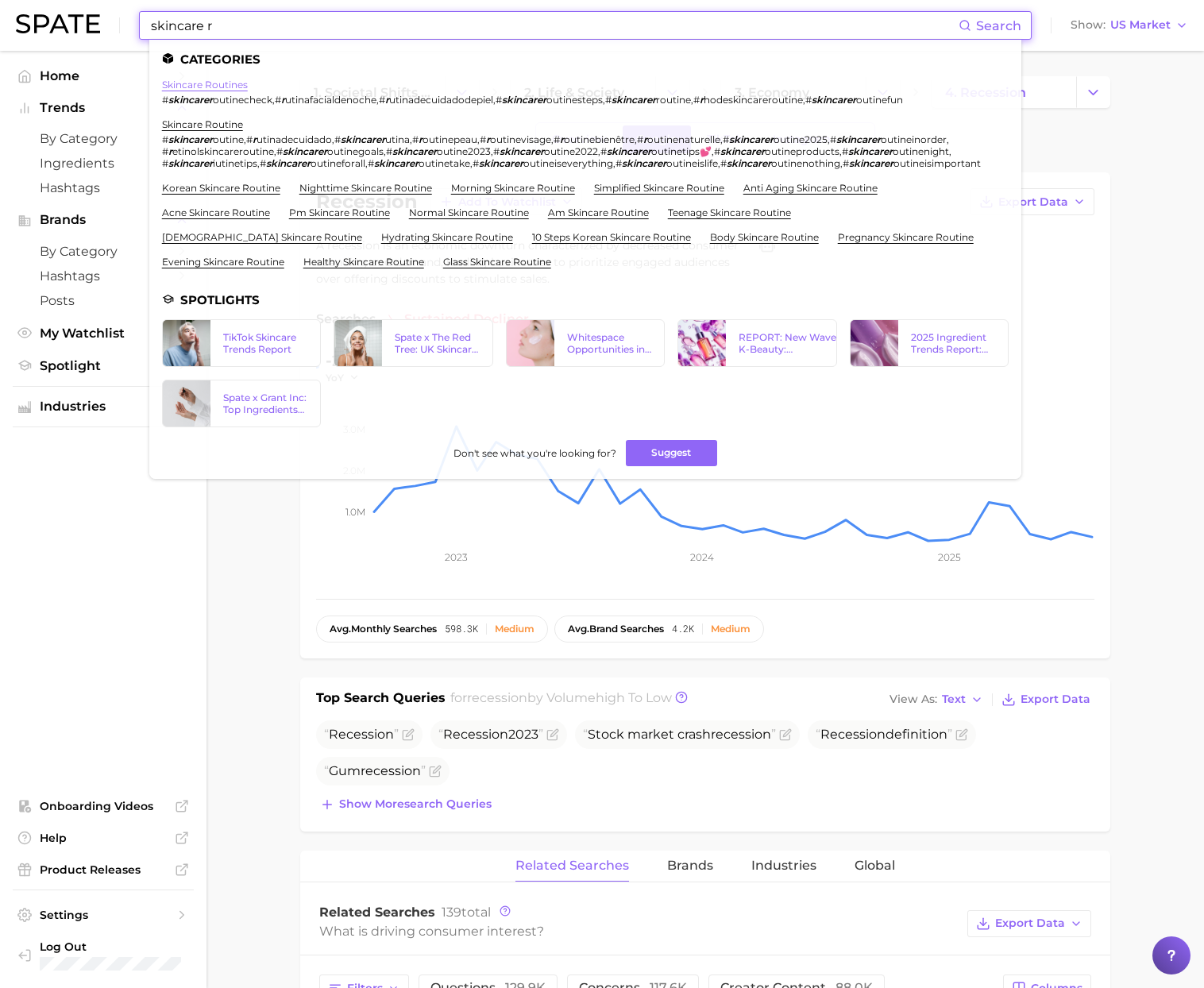
type input "skincare r"
click at [217, 85] on link "skincare routines" at bounding box center [205, 84] width 86 height 12
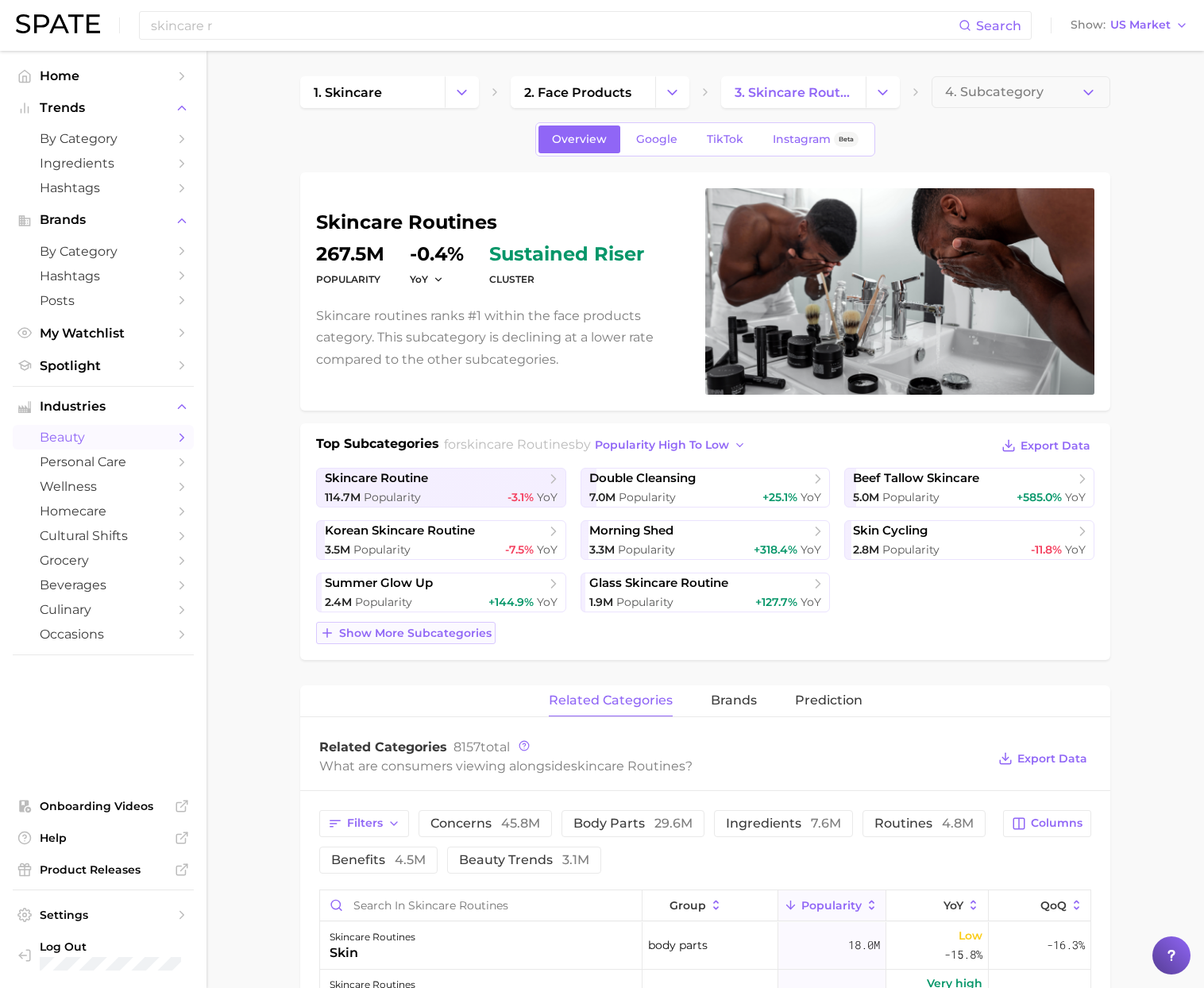
click at [450, 632] on span "Show more subcategories" at bounding box center [415, 633] width 152 height 13
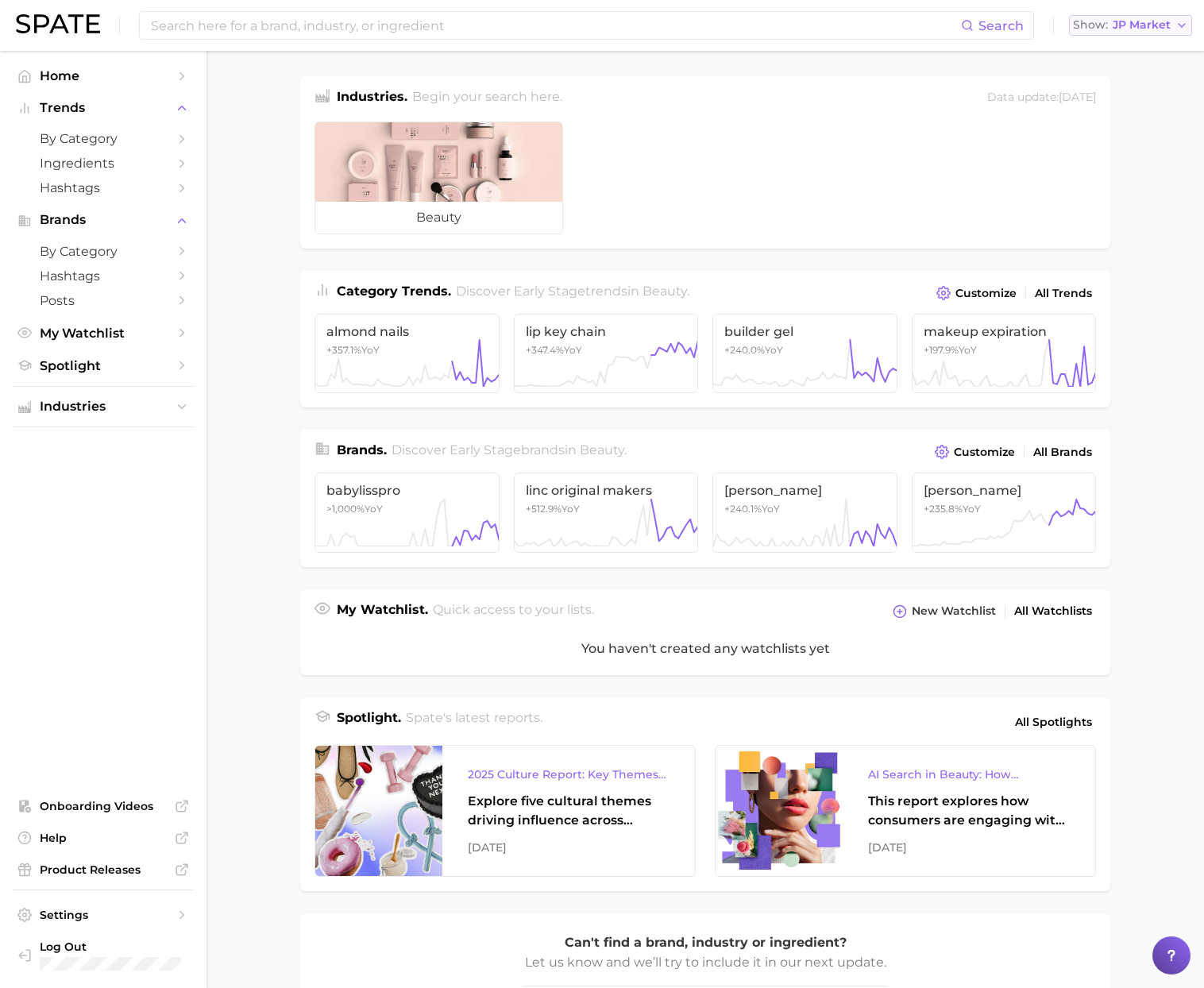
click at [1104, 29] on span "Show" at bounding box center [1091, 25] width 35 height 8
click at [1106, 50] on span "[GEOGRAPHIC_DATA]" at bounding box center [1138, 51] width 123 height 13
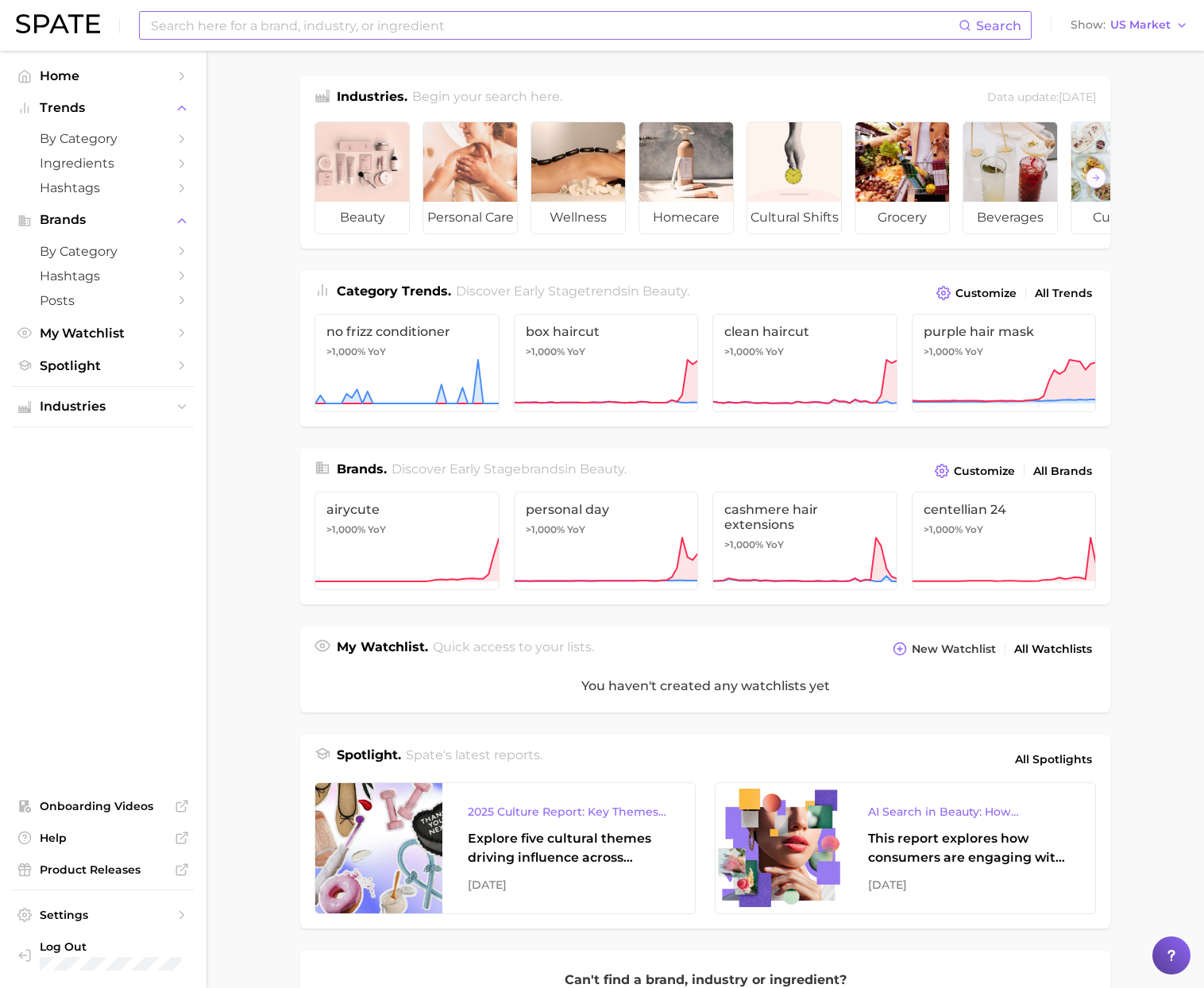
click at [726, 28] on input at bounding box center [553, 25] width 809 height 27
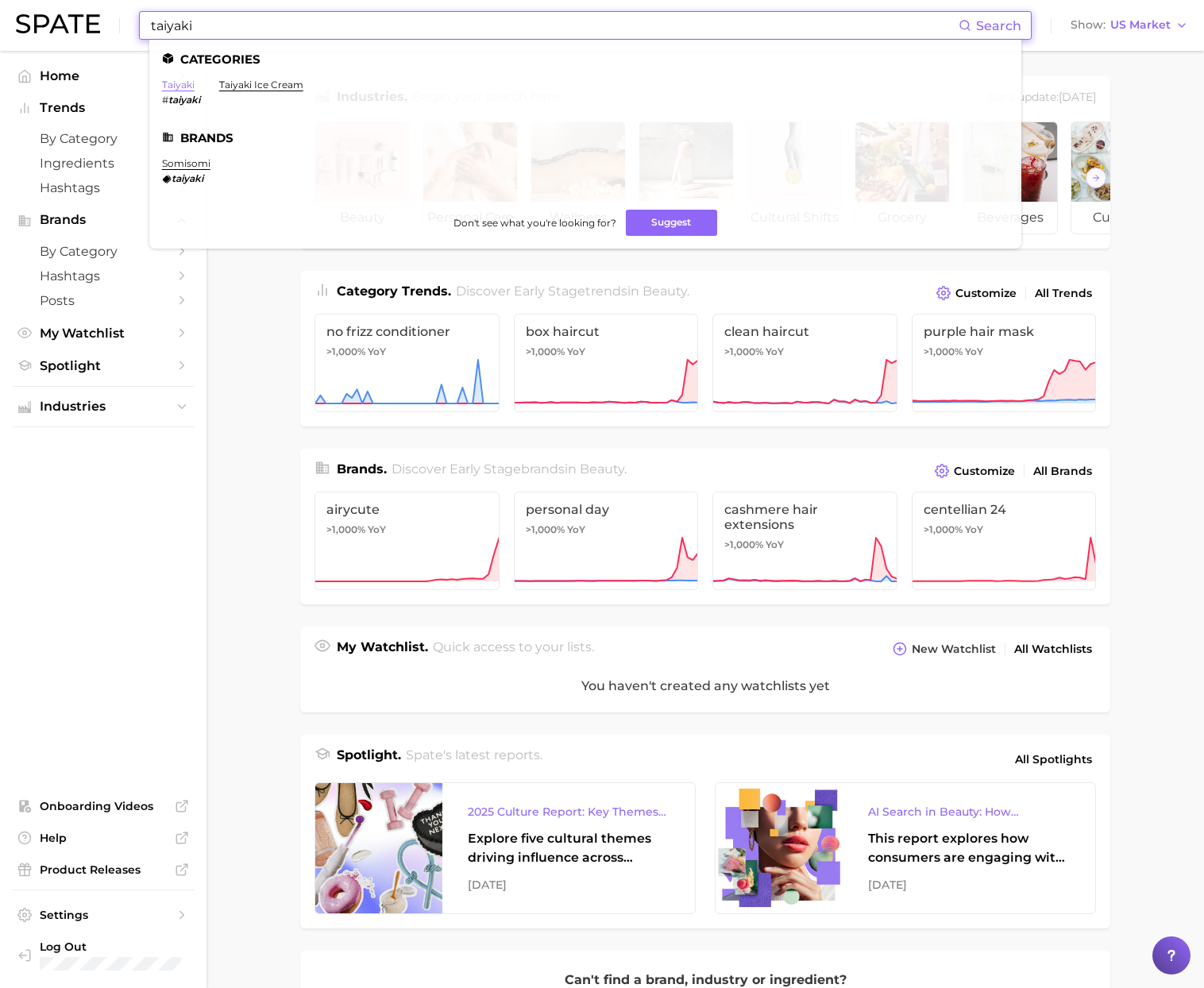
type input "taiyaki"
click at [184, 88] on link "taiyaki" at bounding box center [178, 84] width 33 height 12
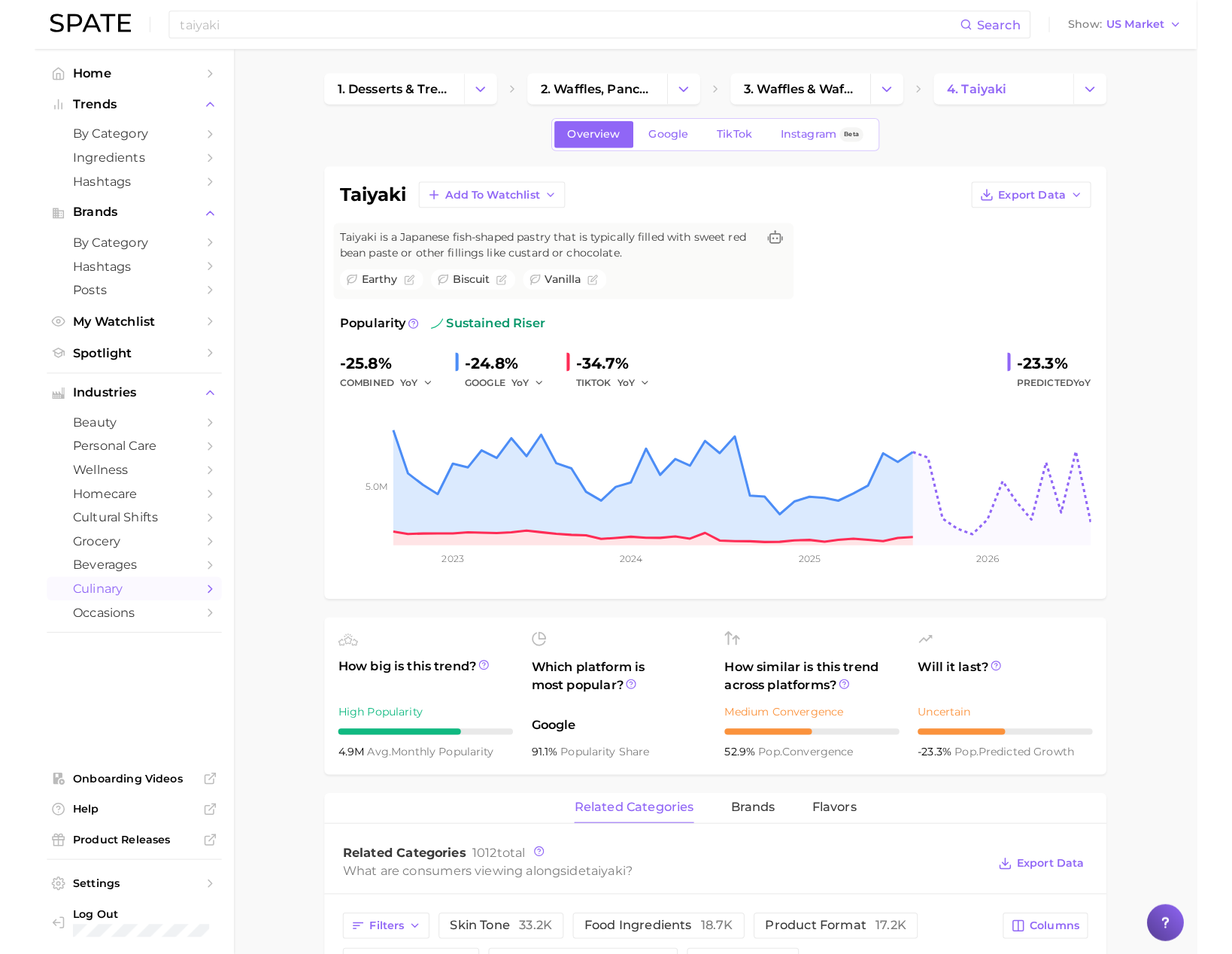
scroll to position [2, 0]
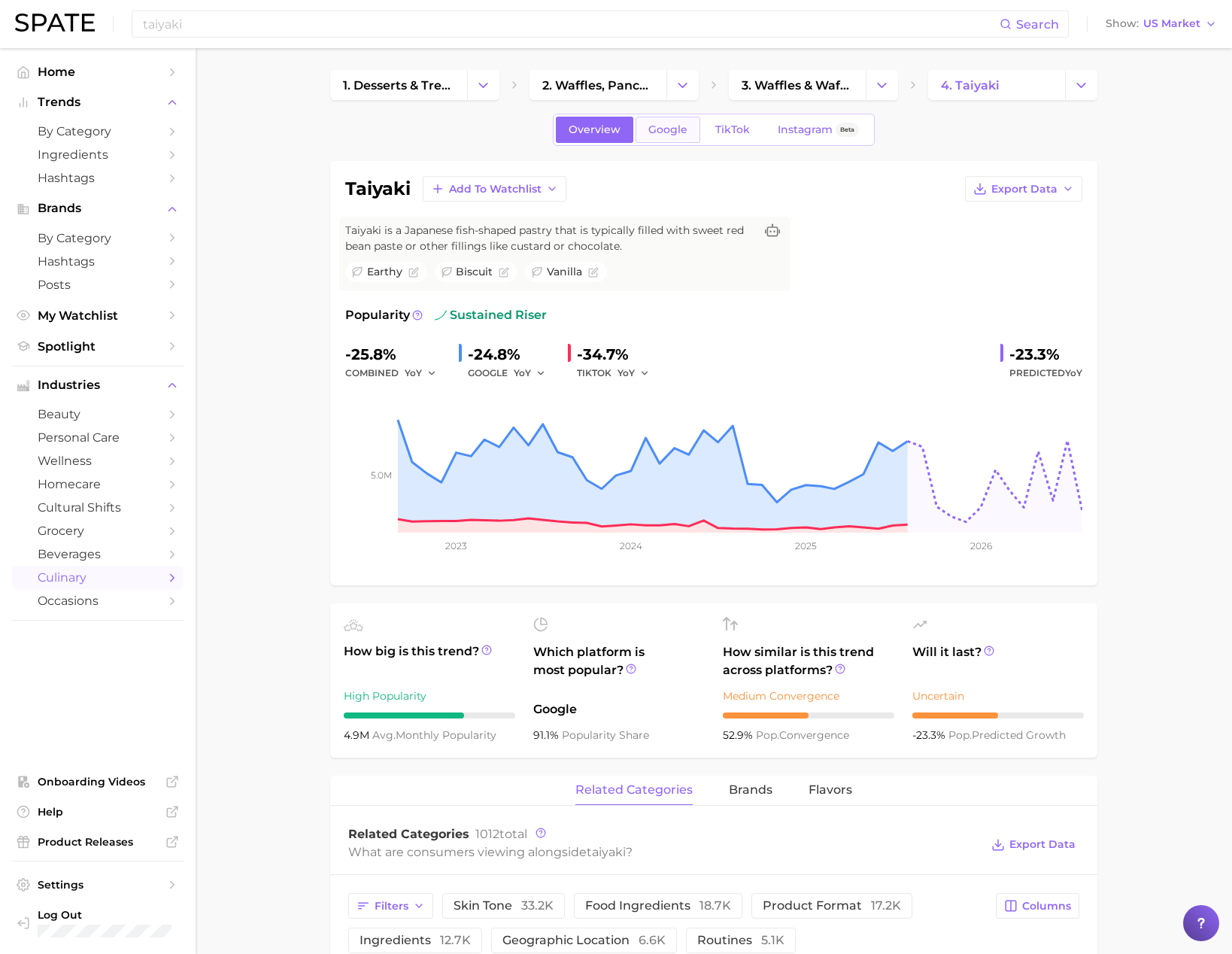
click at [668, 129] on span "Google" at bounding box center [667, 130] width 39 height 13
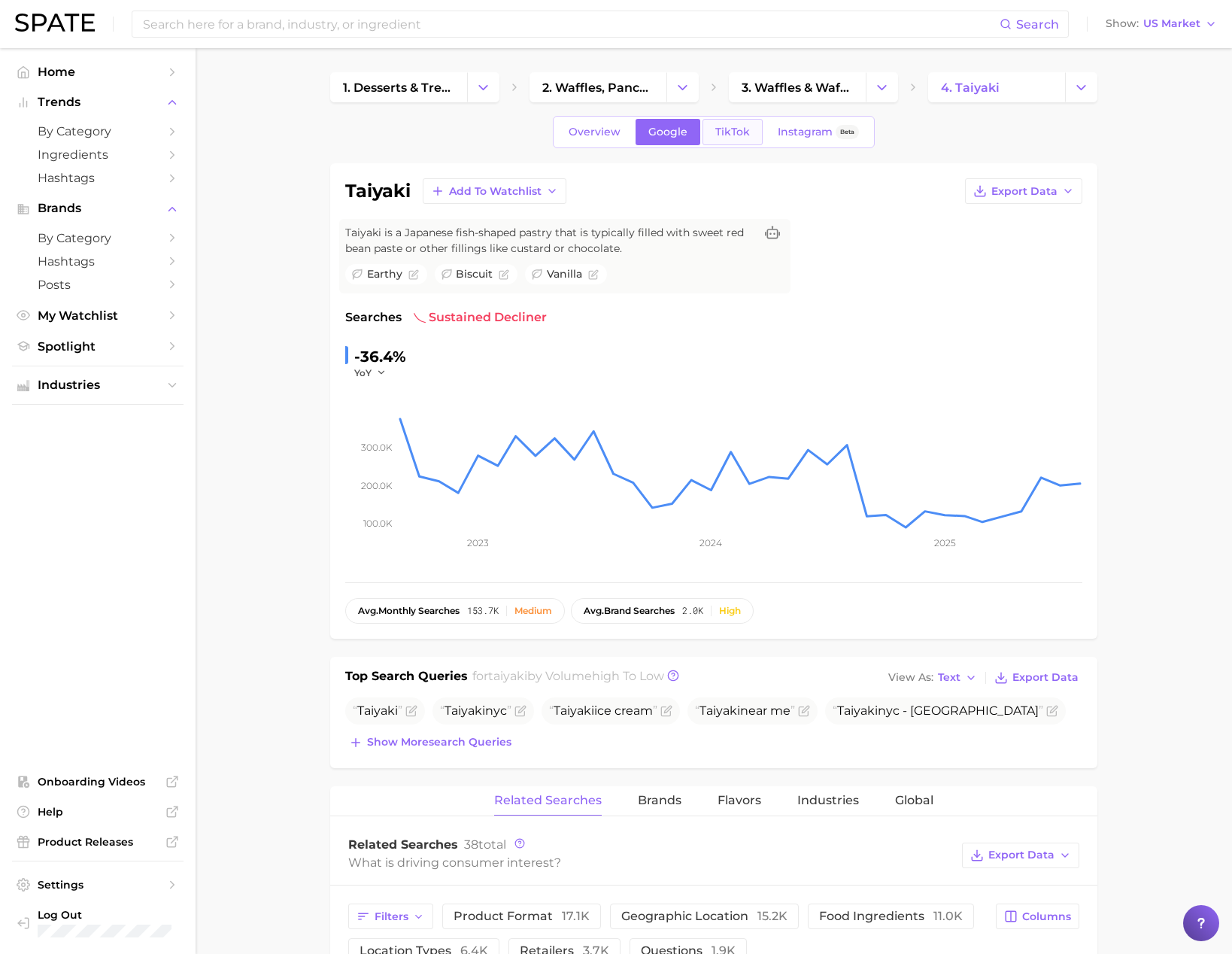
click at [736, 133] on span "TikTok" at bounding box center [733, 132] width 35 height 13
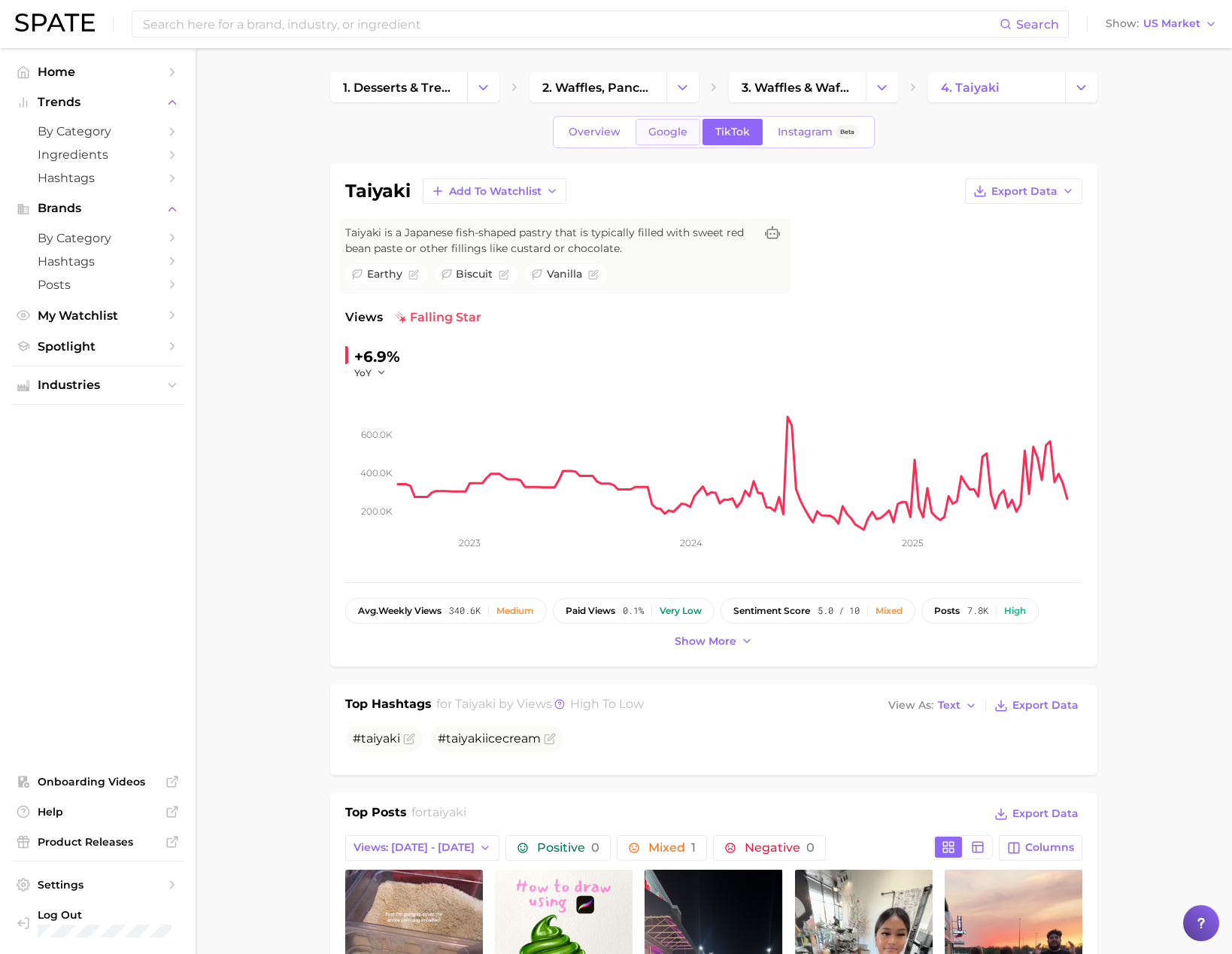
click at [669, 142] on link "Google" at bounding box center [668, 132] width 65 height 26
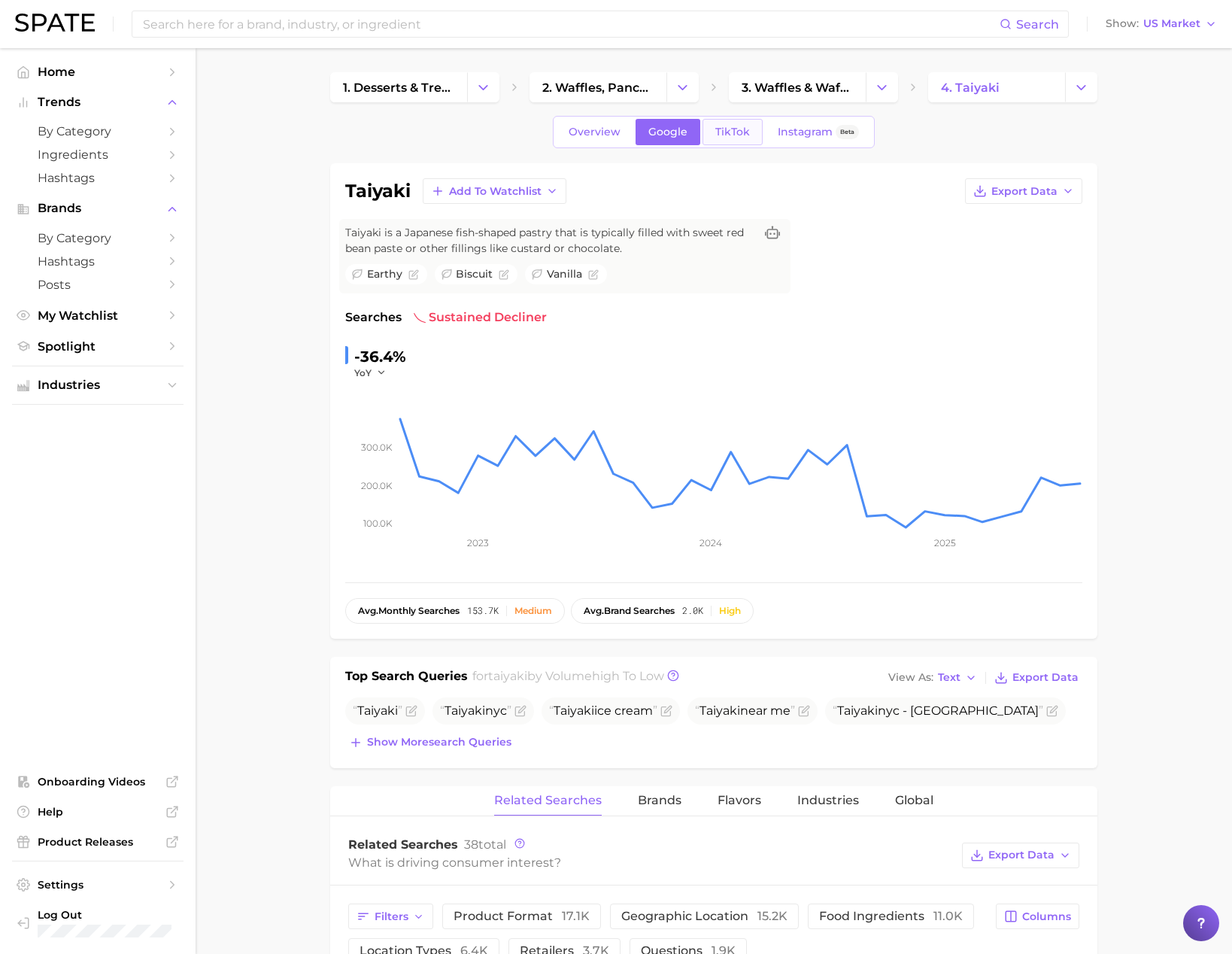
click at [727, 138] on span "TikTok" at bounding box center [733, 132] width 35 height 13
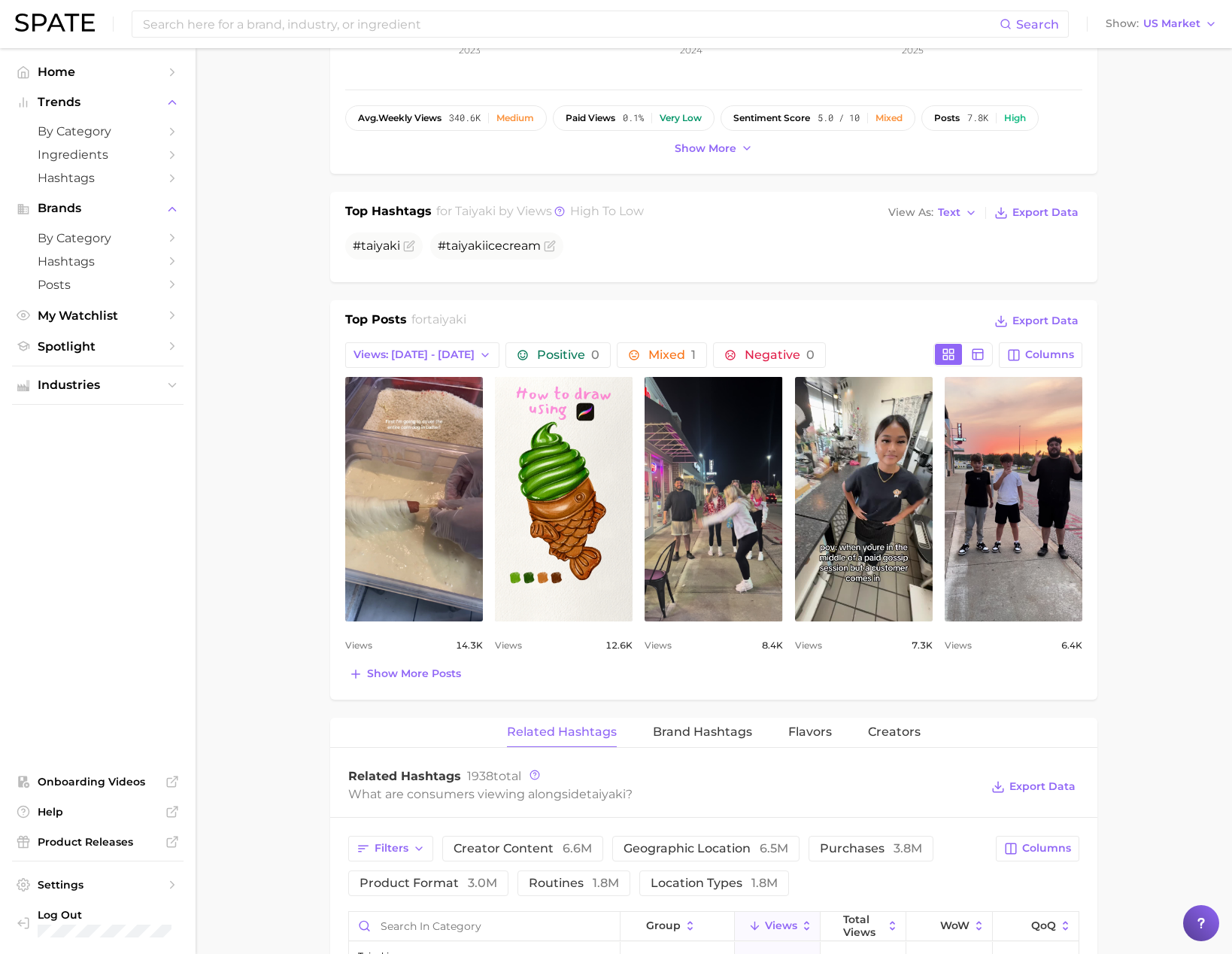
scroll to position [499, 0]
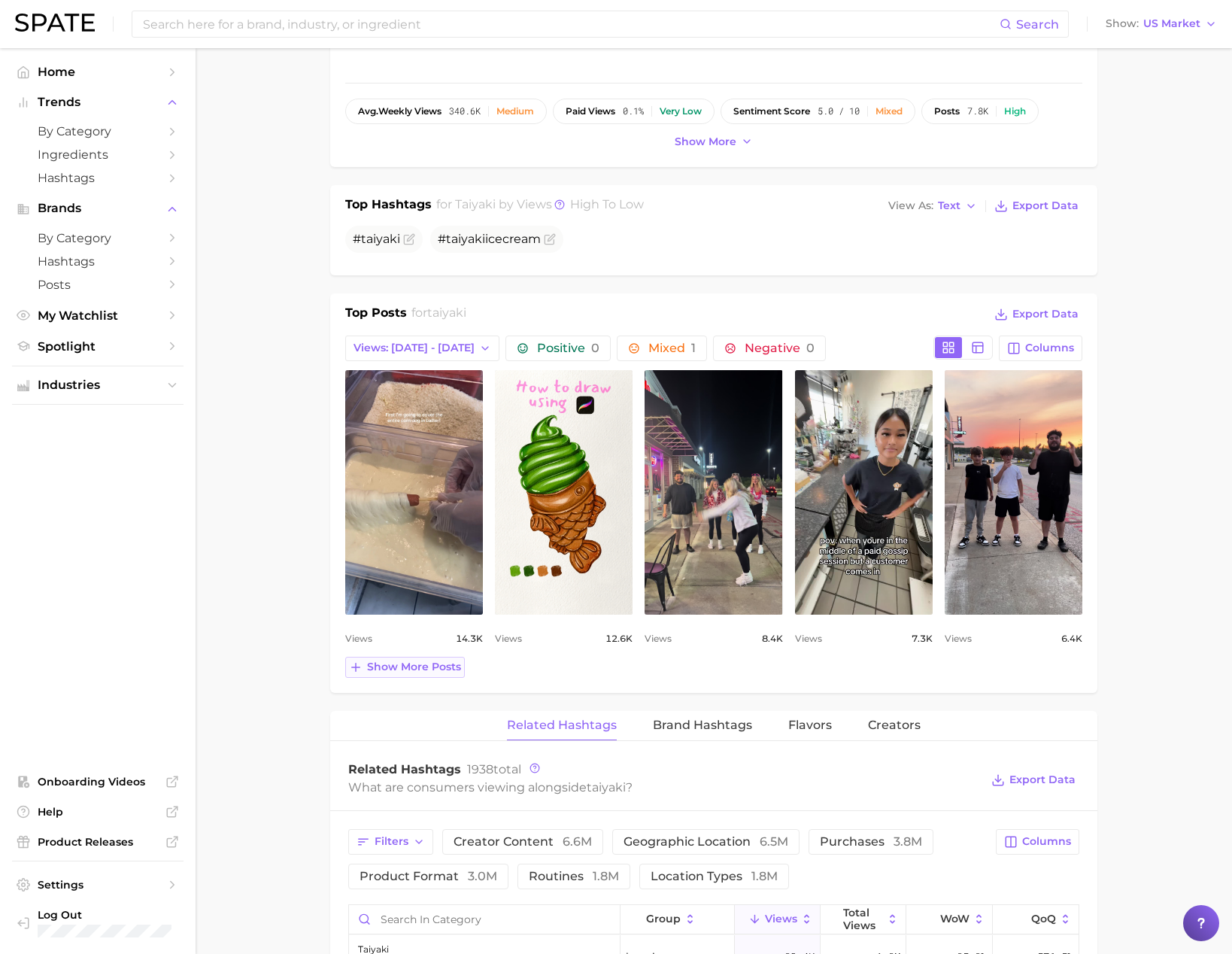
click at [453, 670] on span "Show more posts" at bounding box center [414, 667] width 94 height 13
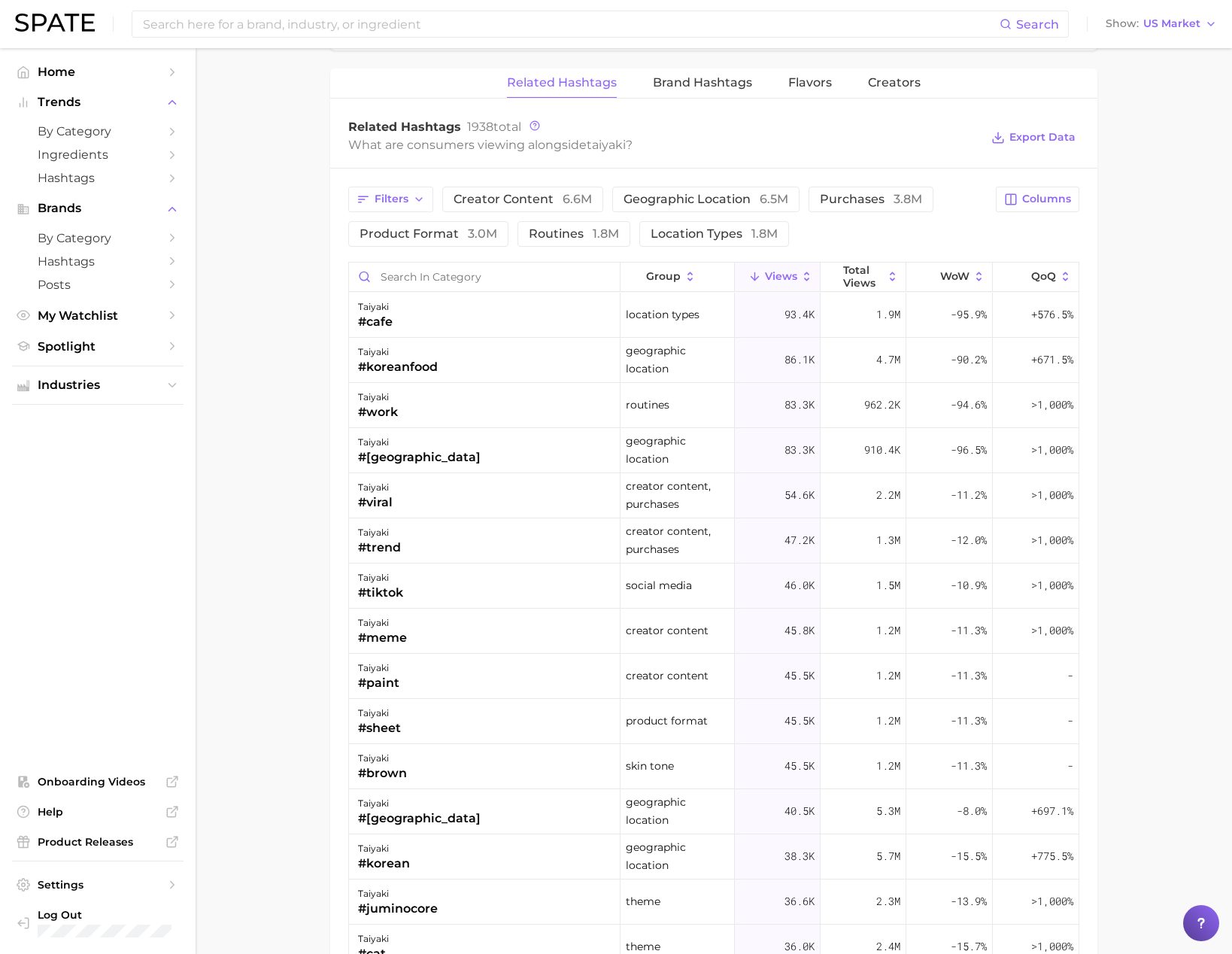
scroll to position [1451, 0]
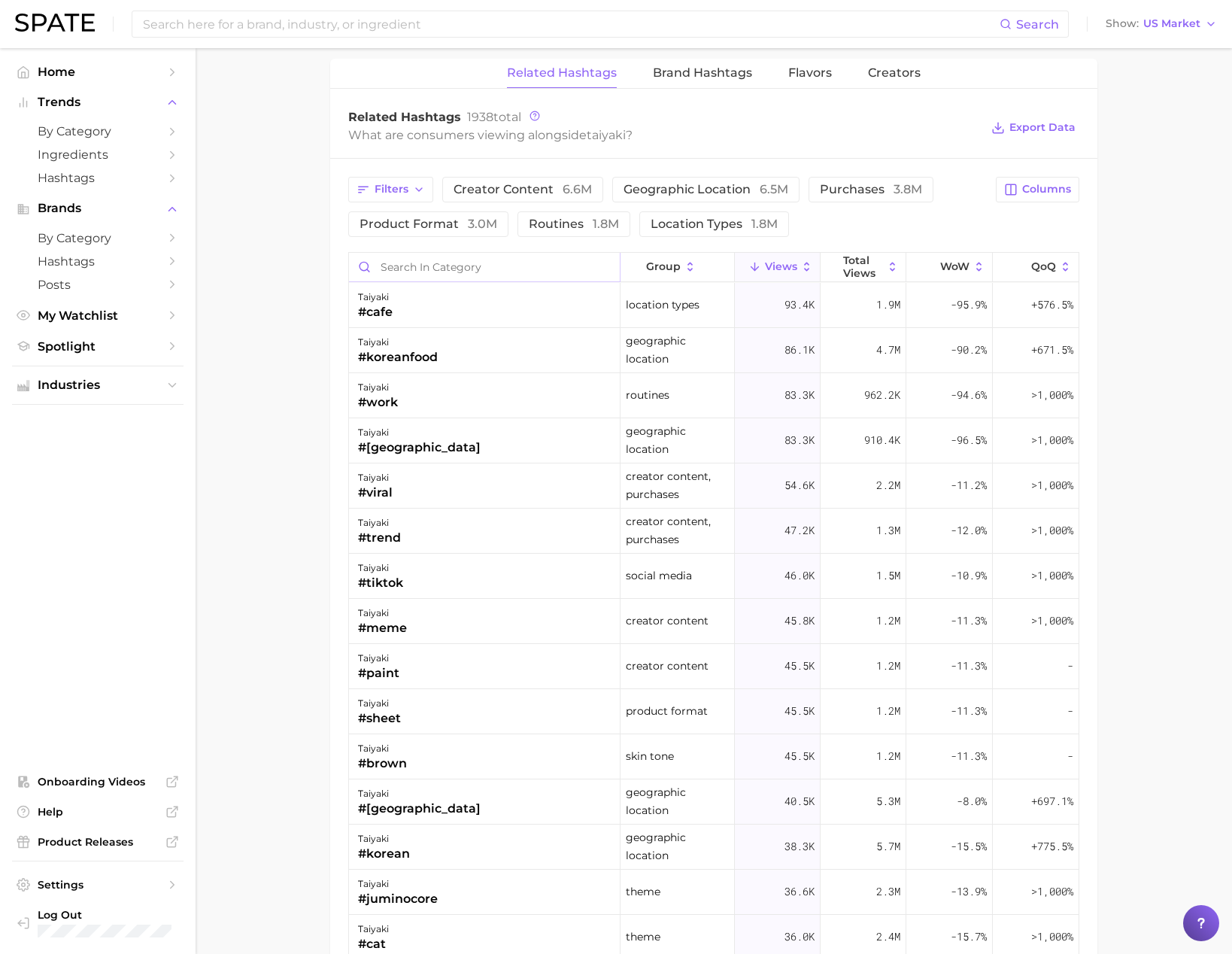
click at [393, 266] on input "Search in category" at bounding box center [485, 267] width 271 height 29
type input "c"
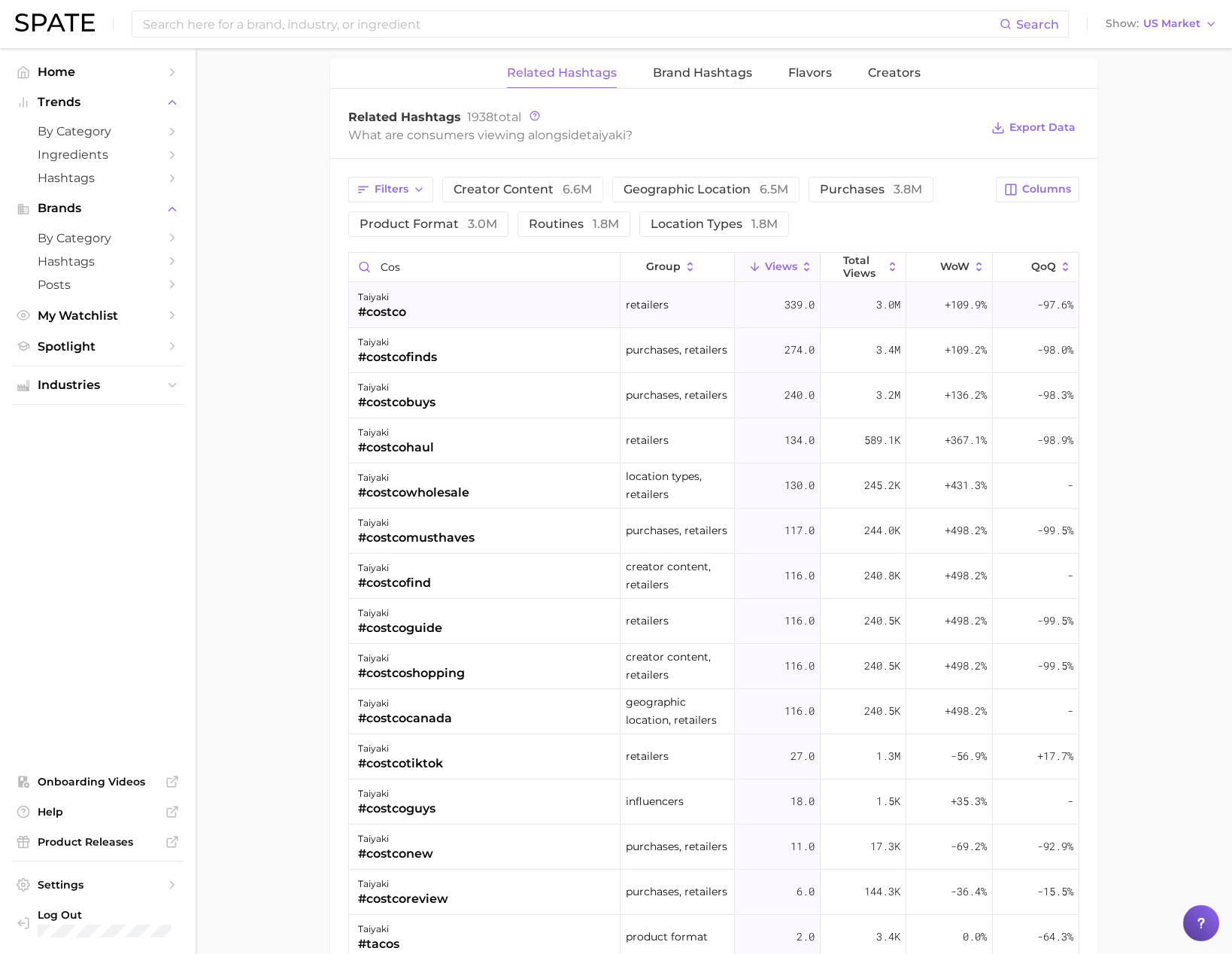
click at [413, 305] on div "taiyaki #costco" at bounding box center [485, 305] width 272 height 45
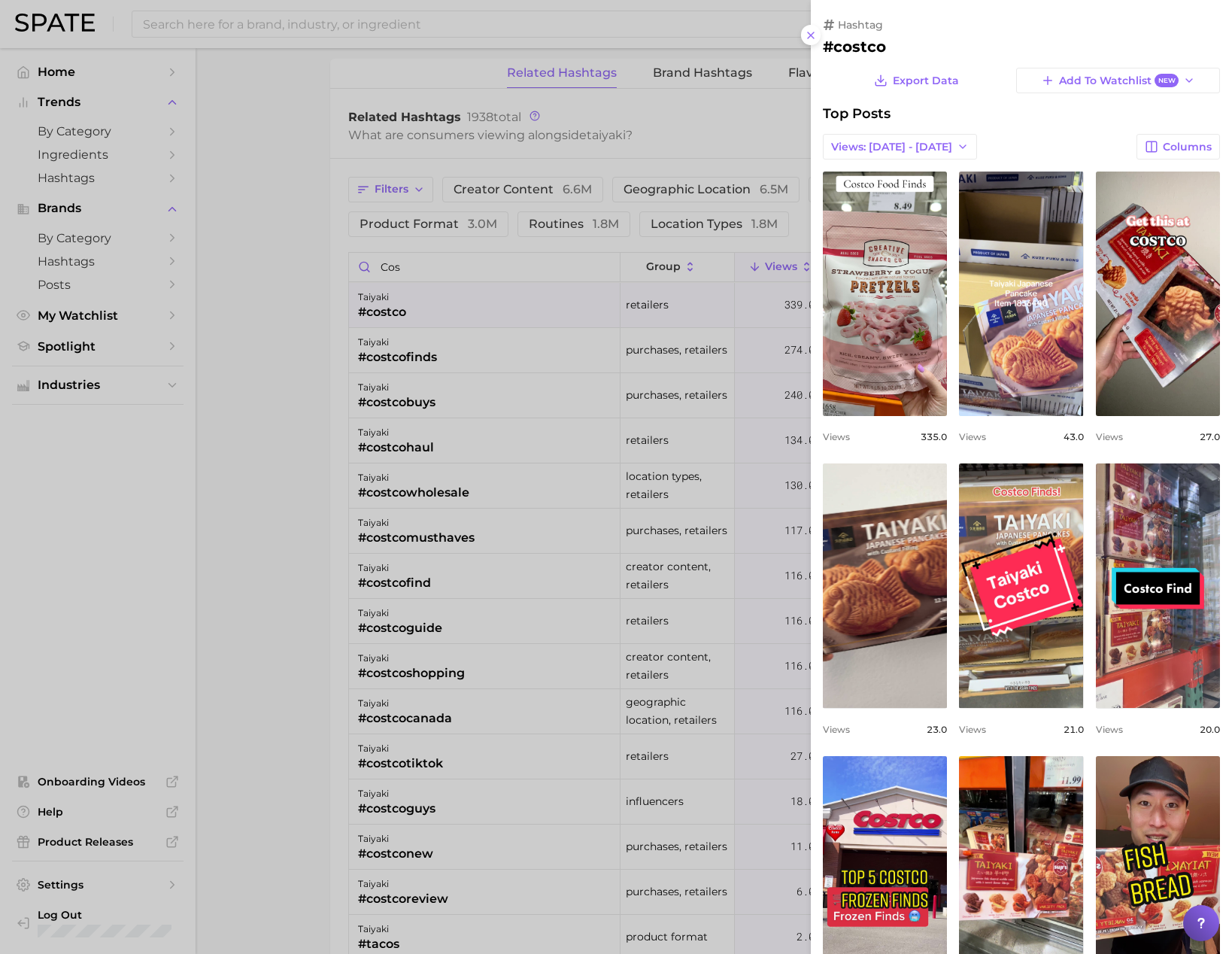
scroll to position [0, 0]
drag, startPoint x: 405, startPoint y: 260, endPoint x: 414, endPoint y: 262, distance: 9.2
click at [407, 261] on div at bounding box center [616, 477] width 1232 height 954
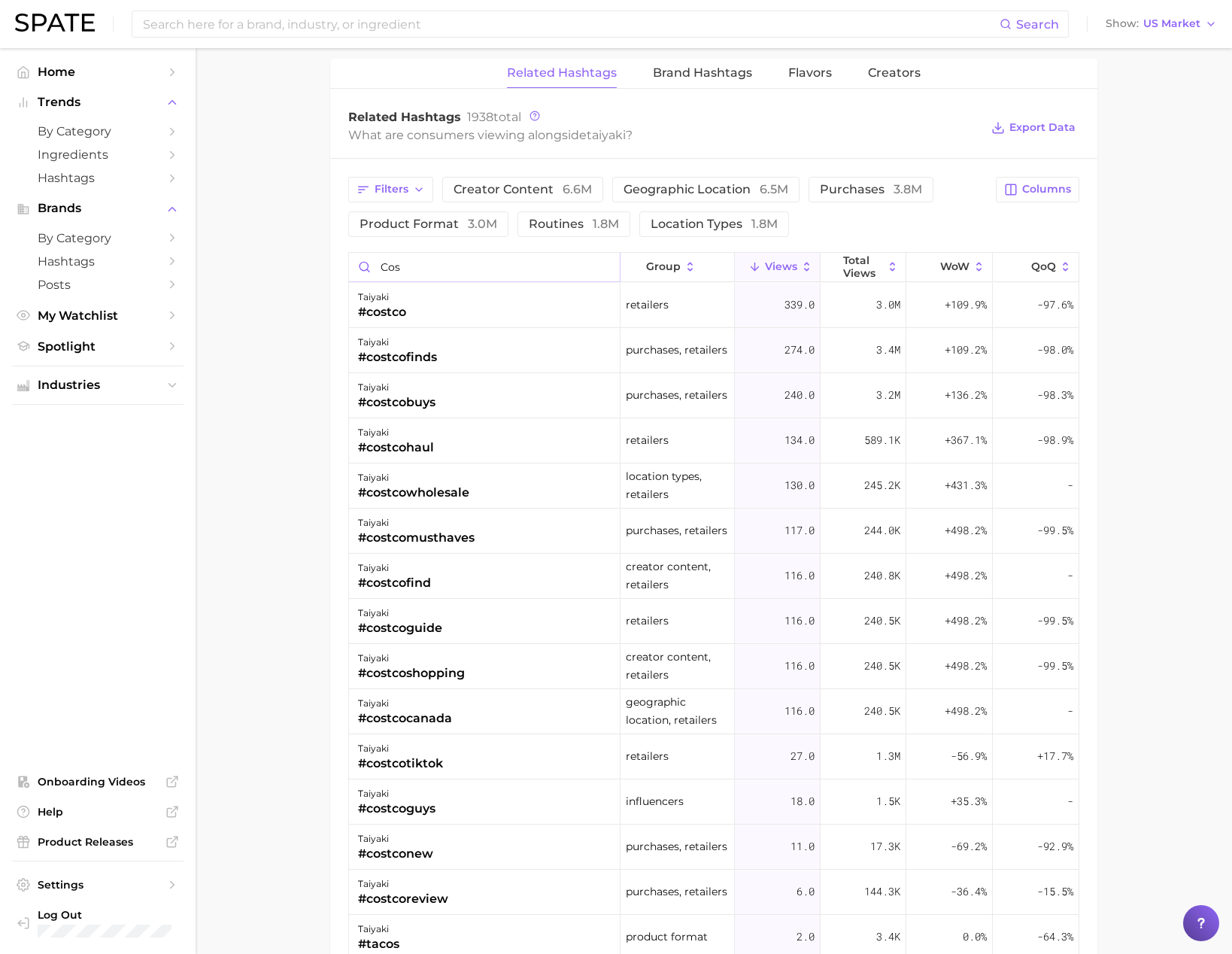
drag, startPoint x: 398, startPoint y: 265, endPoint x: 355, endPoint y: 261, distance: 43.2
click at [355, 261] on input "cos" at bounding box center [485, 267] width 271 height 29
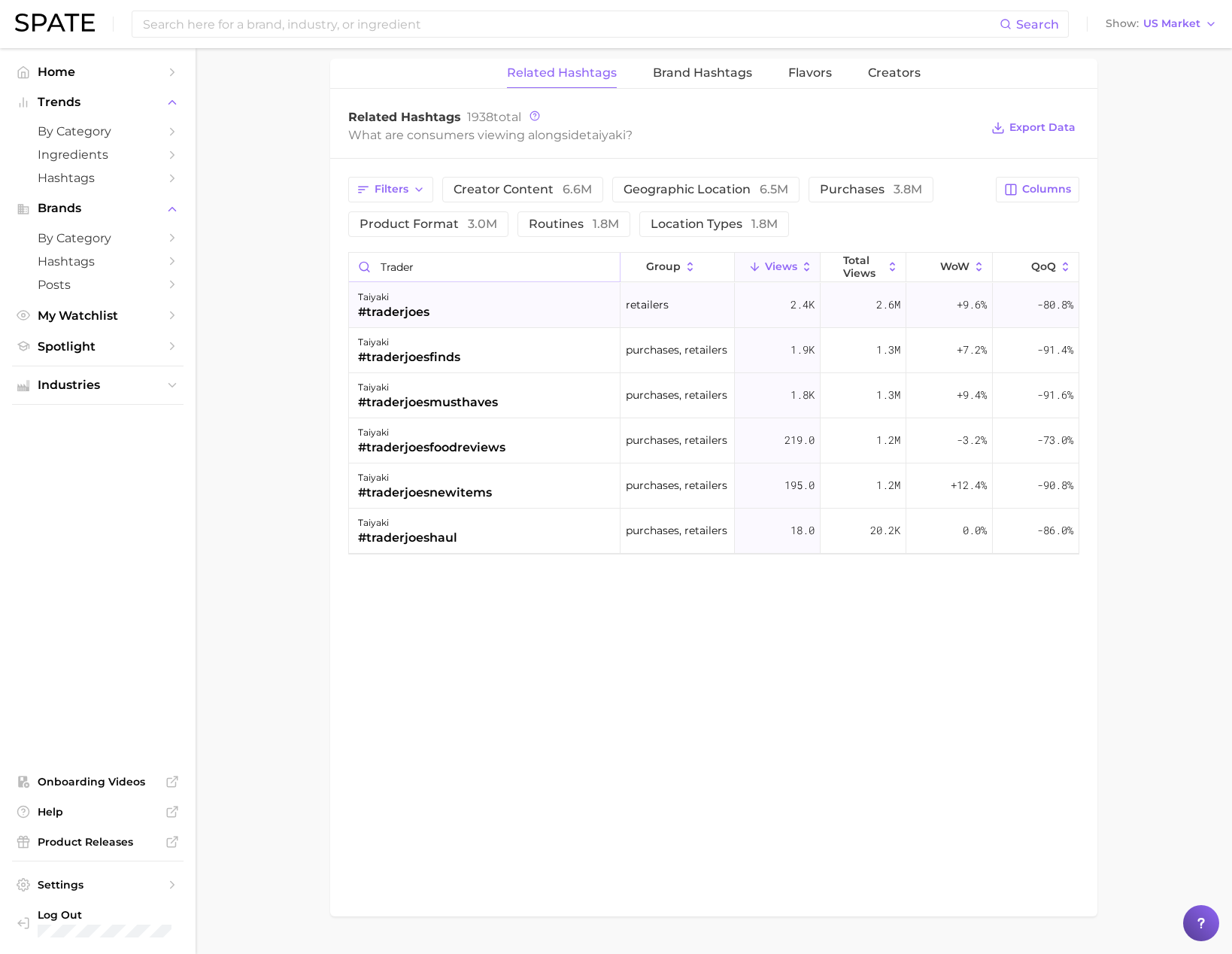
type input "Trader"
click at [374, 293] on div "taiyaki" at bounding box center [394, 297] width 71 height 18
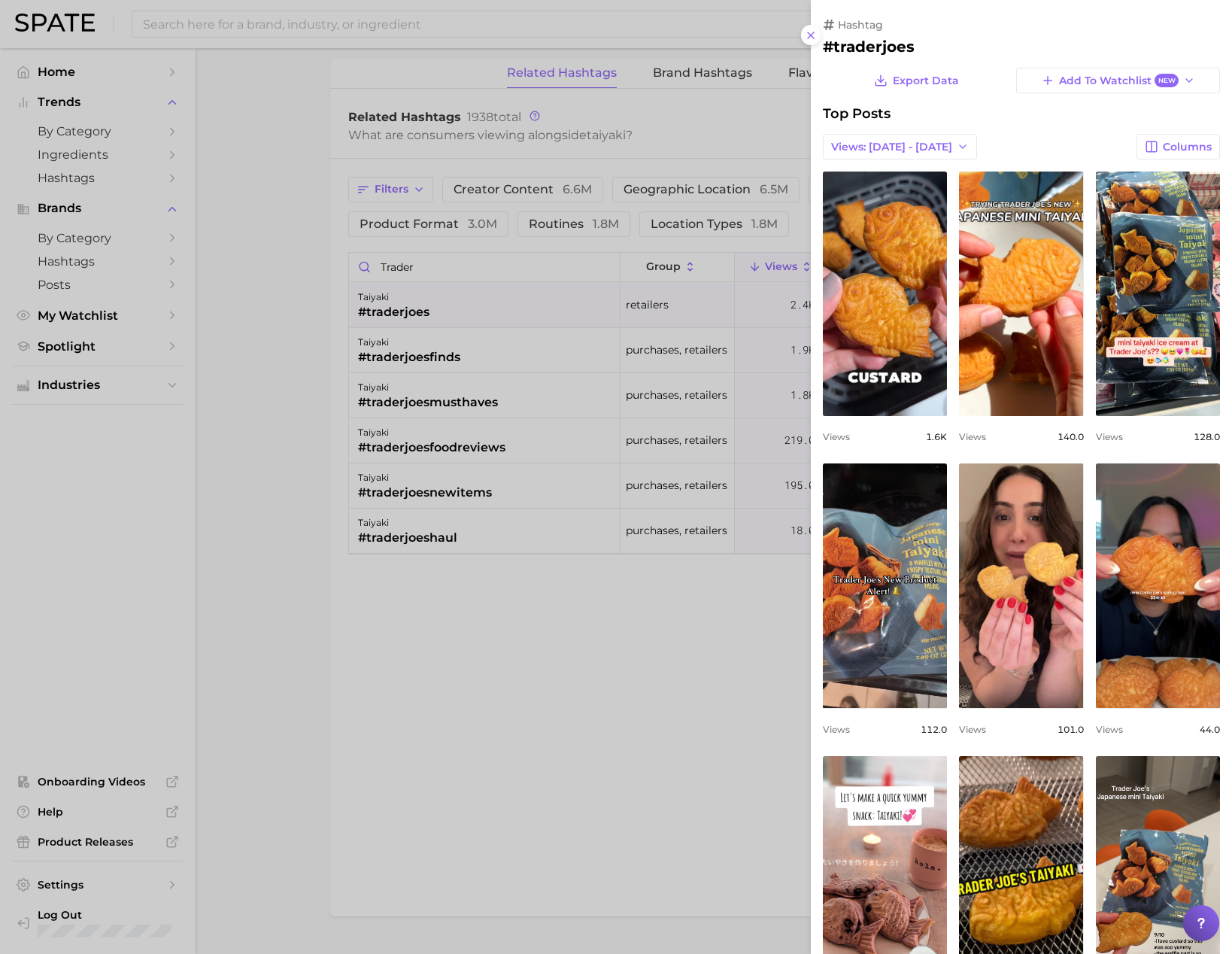
click at [327, 144] on div at bounding box center [616, 477] width 1232 height 954
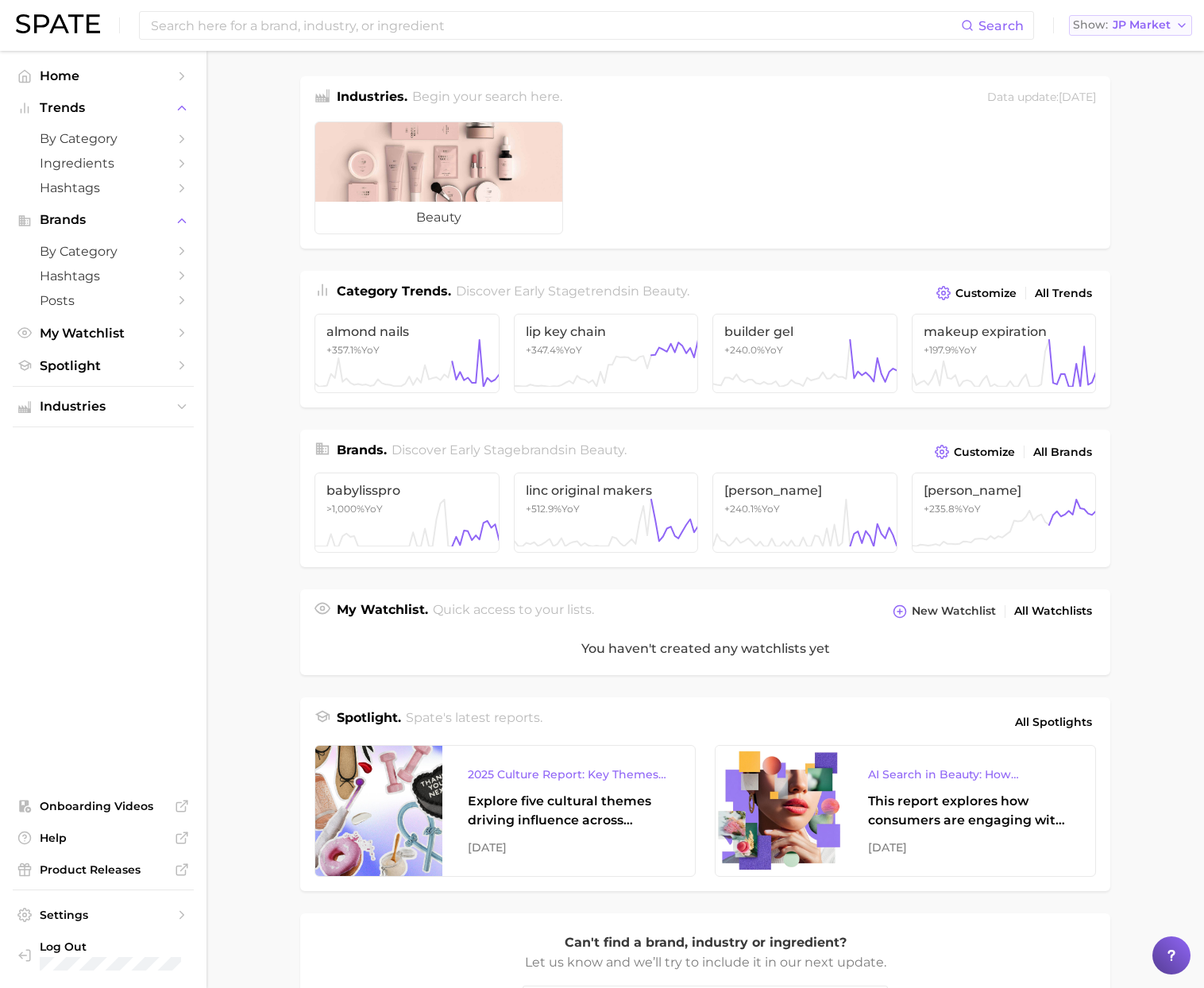
click at [1149, 22] on span "JP Market" at bounding box center [1141, 25] width 58 height 8
drag, startPoint x: 1146, startPoint y: 42, endPoint x: 1029, endPoint y: 47, distance: 117.1
click at [1146, 42] on button "[GEOGRAPHIC_DATA]" at bounding box center [1139, 52] width 139 height 28
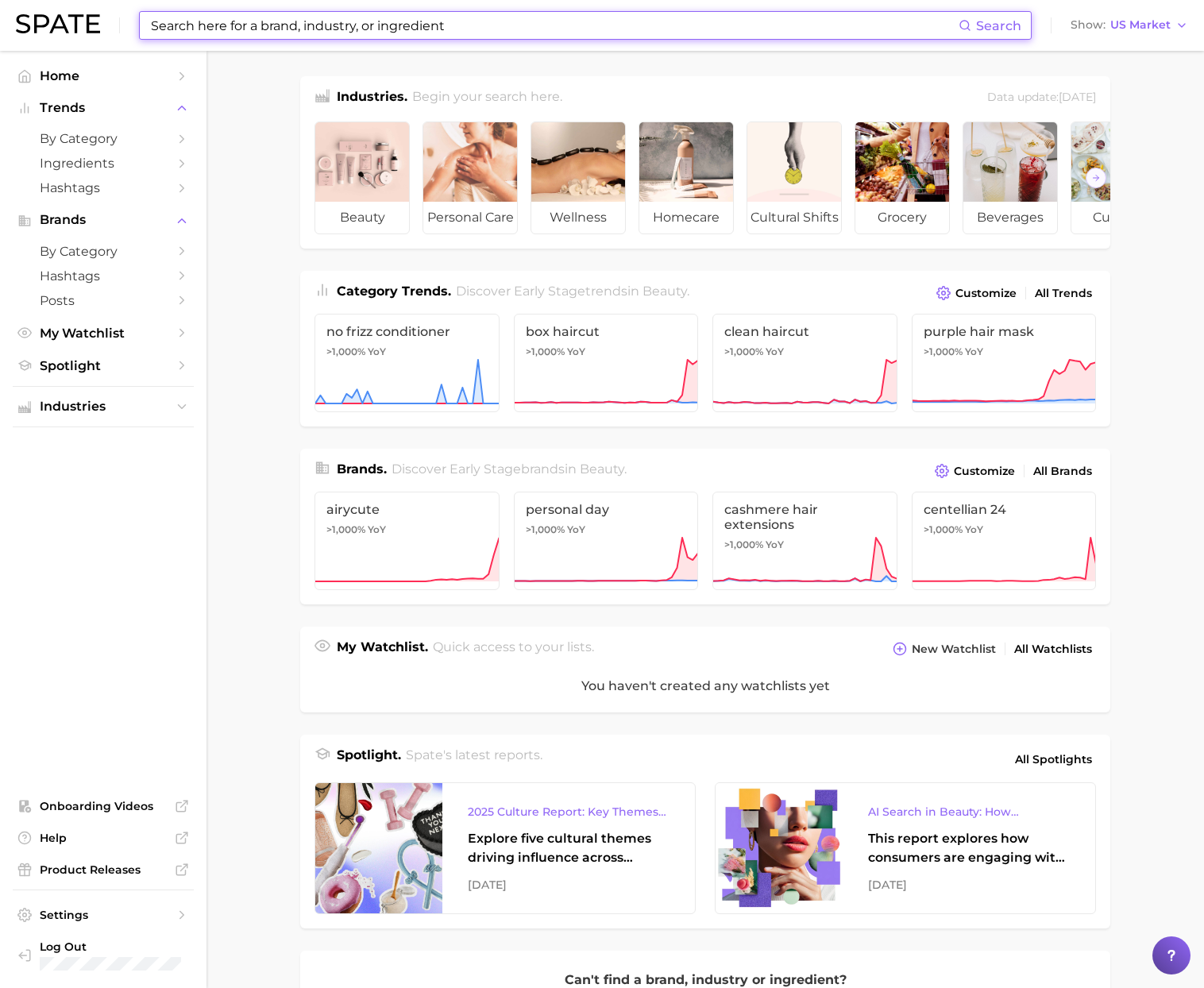
click at [897, 33] on input at bounding box center [553, 25] width 809 height 27
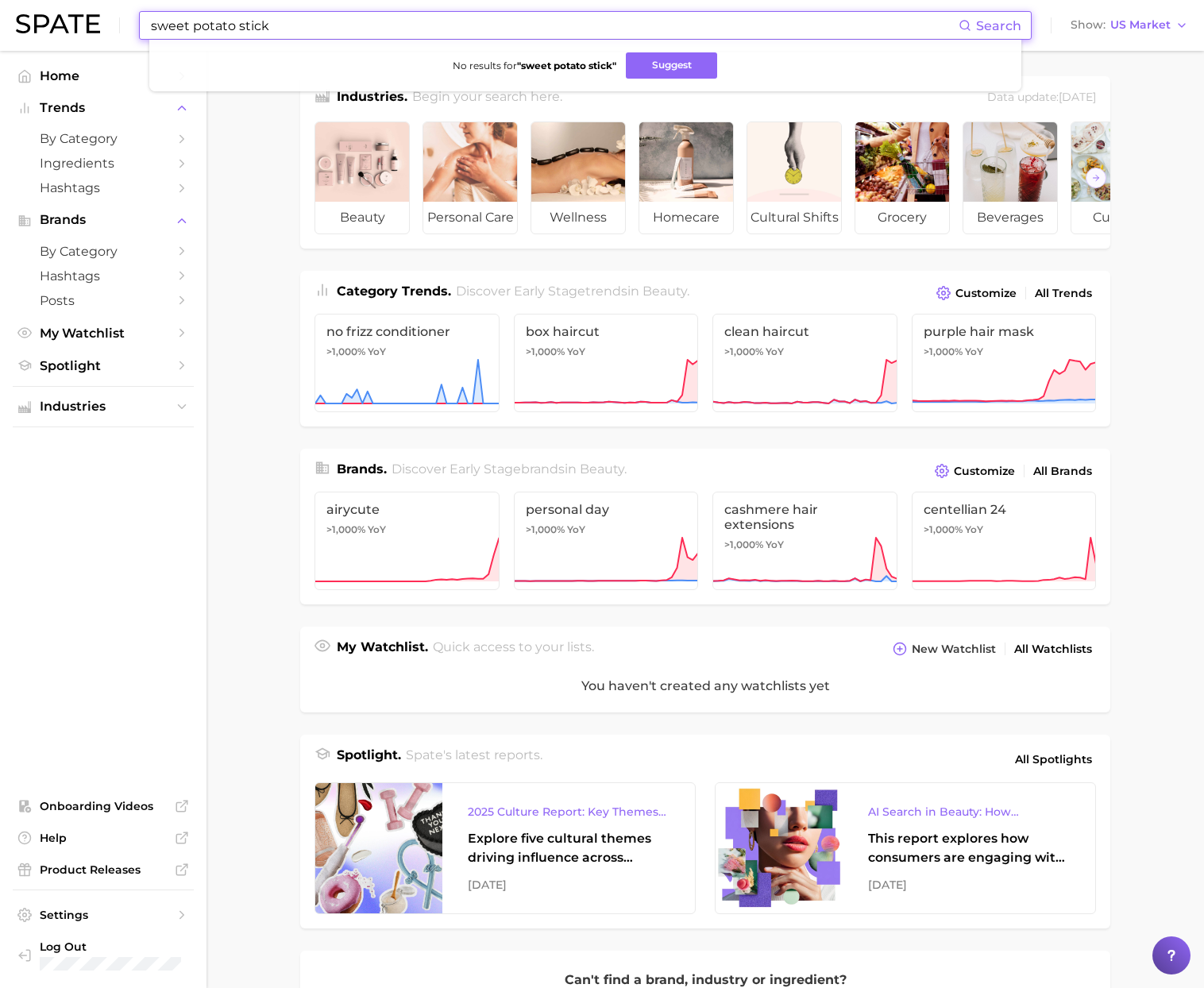
drag, startPoint x: 298, startPoint y: 32, endPoint x: 65, endPoint y: 7, distance: 234.3
click at [65, 7] on div "sweet potato stick Search No results for " sweet potato stick " Suggest Show US…" at bounding box center [602, 25] width 1172 height 51
click at [291, 23] on input "sweet potato stick" at bounding box center [553, 25] width 809 height 27
click at [340, 23] on input "sweet potato sticks" at bounding box center [553, 25] width 809 height 27
drag, startPoint x: 283, startPoint y: 26, endPoint x: 65, endPoint y: 8, distance: 218.7
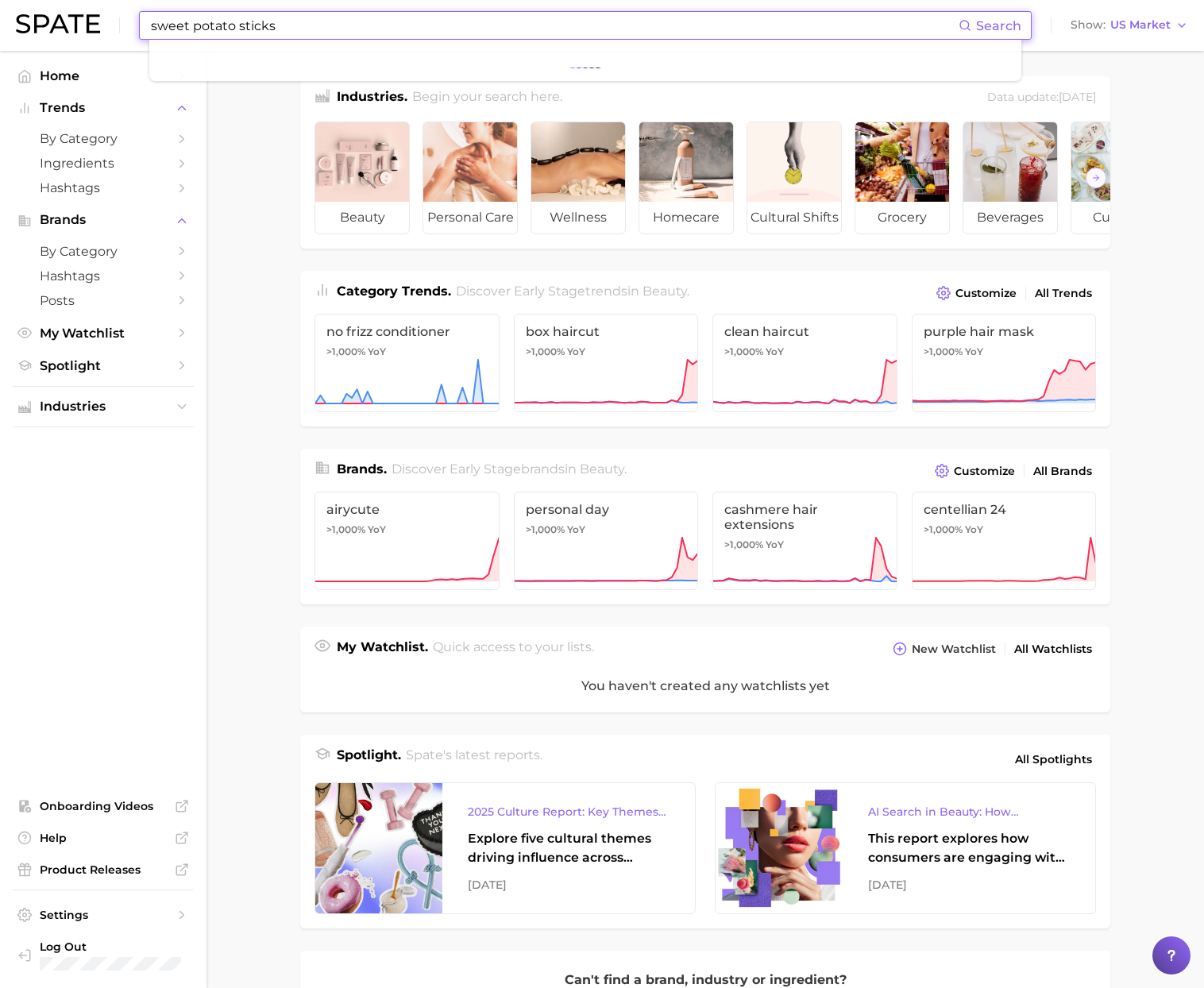
click at [65, 8] on div "sweet potato sticks Search Show US Market" at bounding box center [602, 25] width 1172 height 51
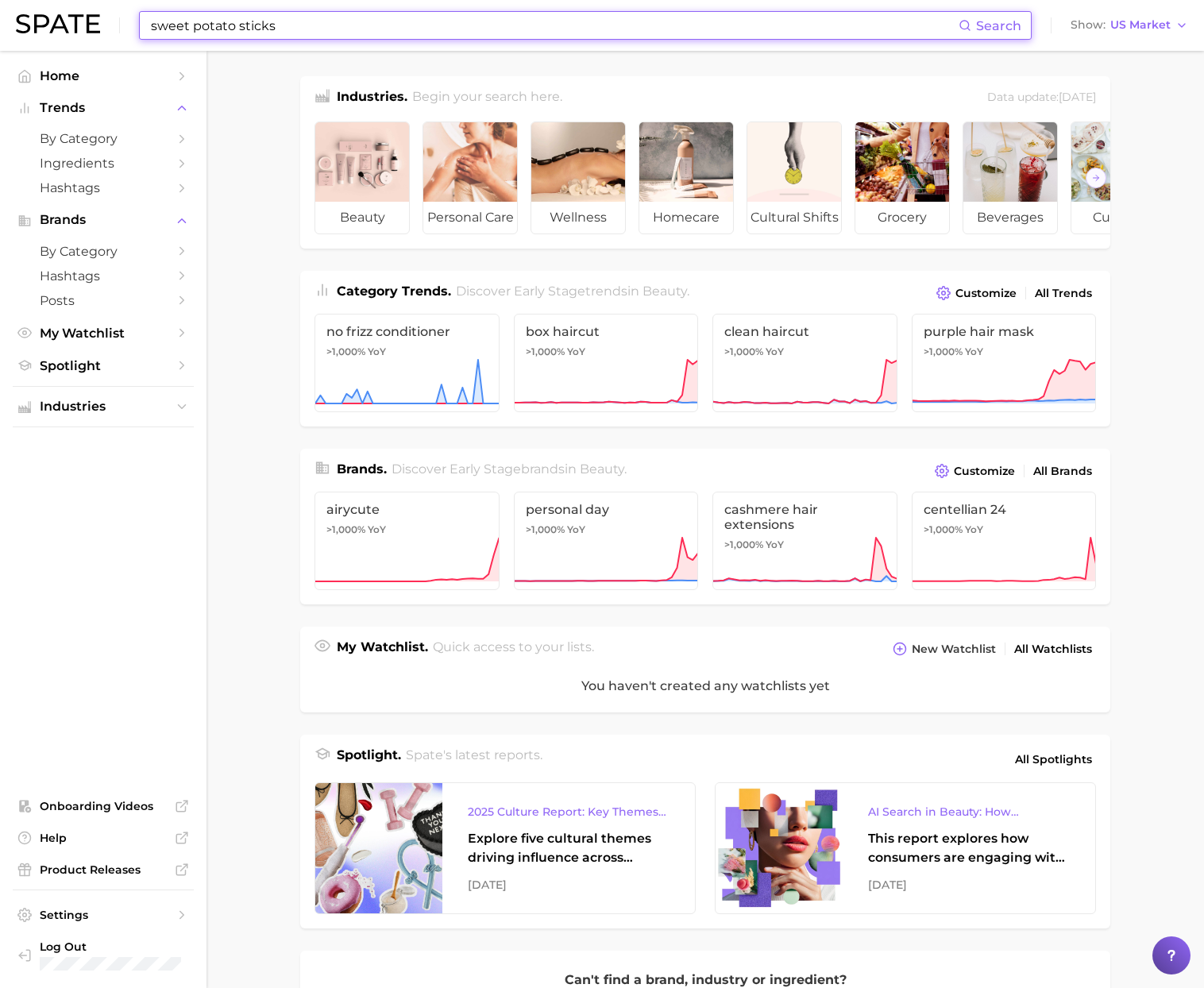
type input "sweet potato sticks"
click at [269, 138] on main "Industries. Begin your search here. Data update: August 31st, 2025 beauty perso…" at bounding box center [705, 659] width 997 height 1216
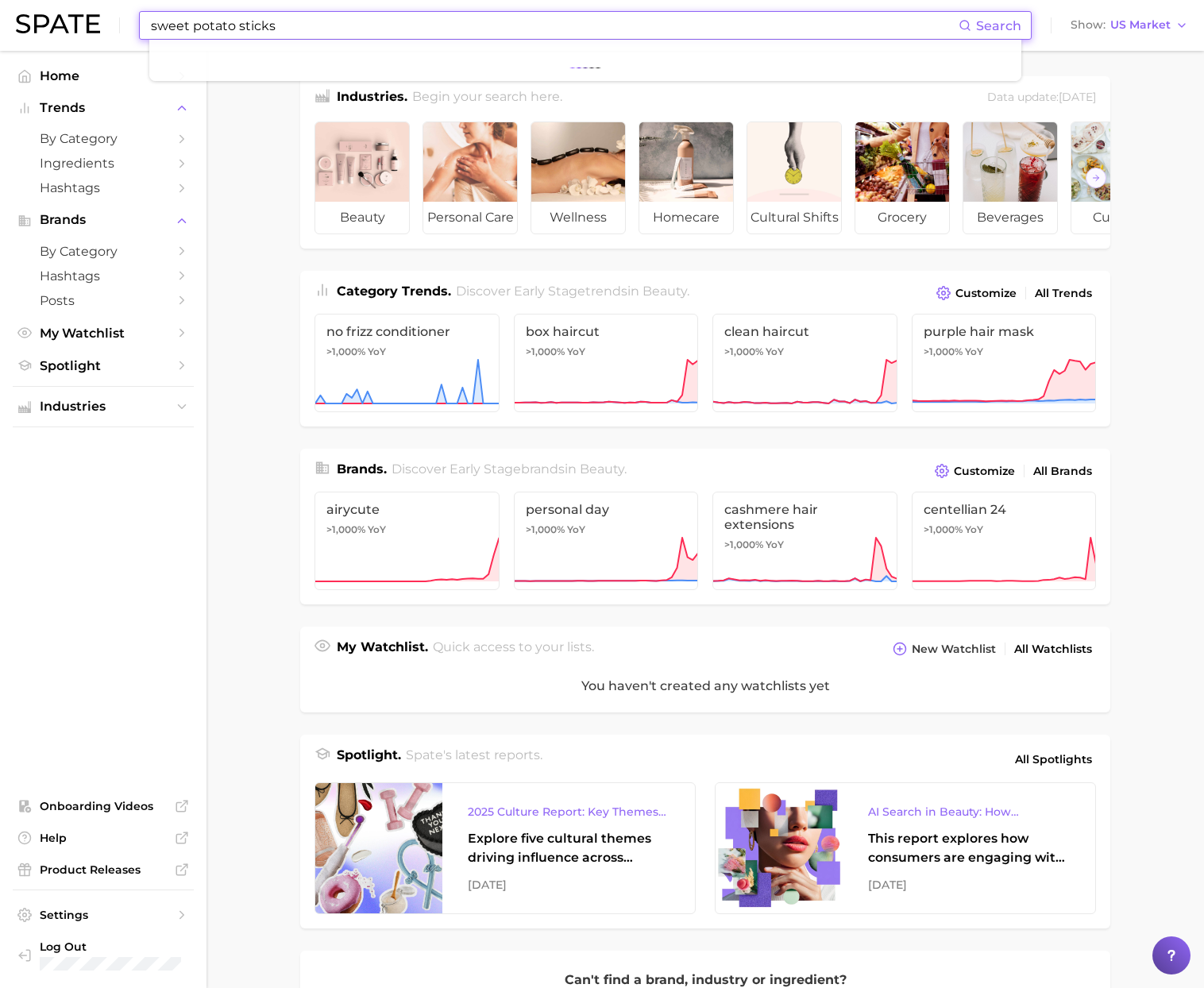
click at [285, 28] on input "sweet potato sticks" at bounding box center [553, 25] width 809 height 27
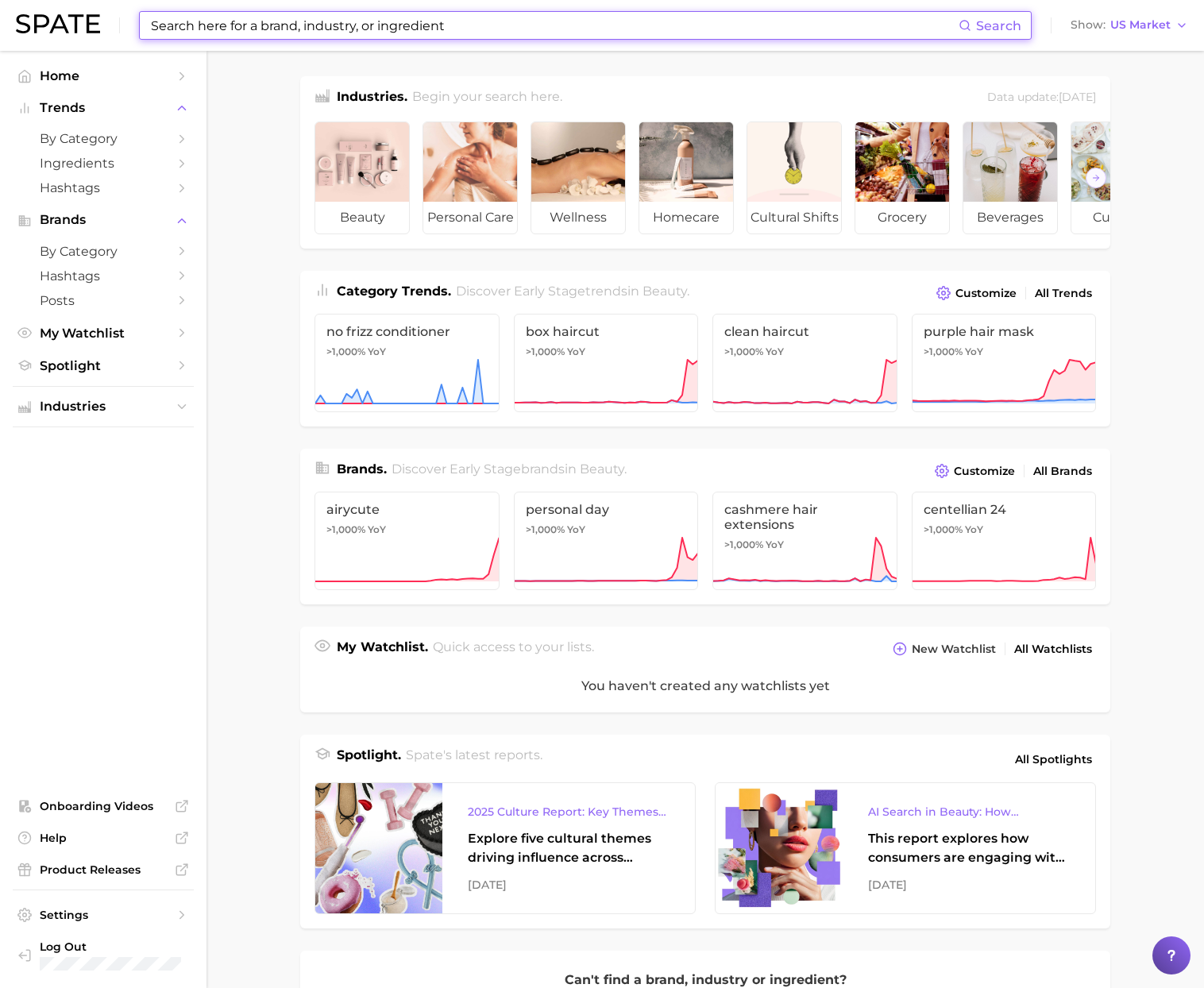
click at [271, 23] on input at bounding box center [553, 25] width 809 height 27
paste input "sweet potato sticks"
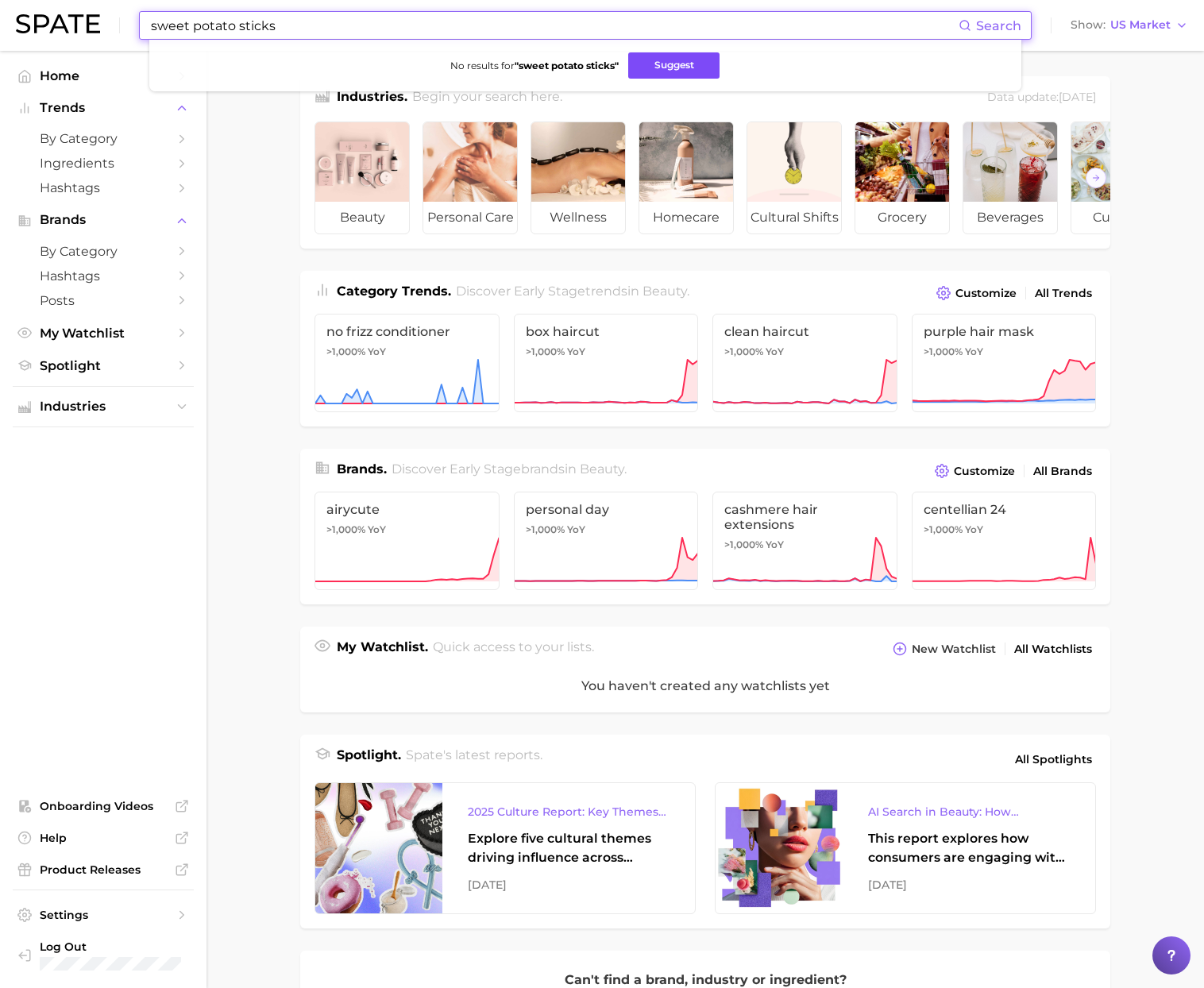
type input "sweet potato sticks"
click at [663, 66] on button "Suggest" at bounding box center [674, 65] width 91 height 26
